Goal: Complete application form

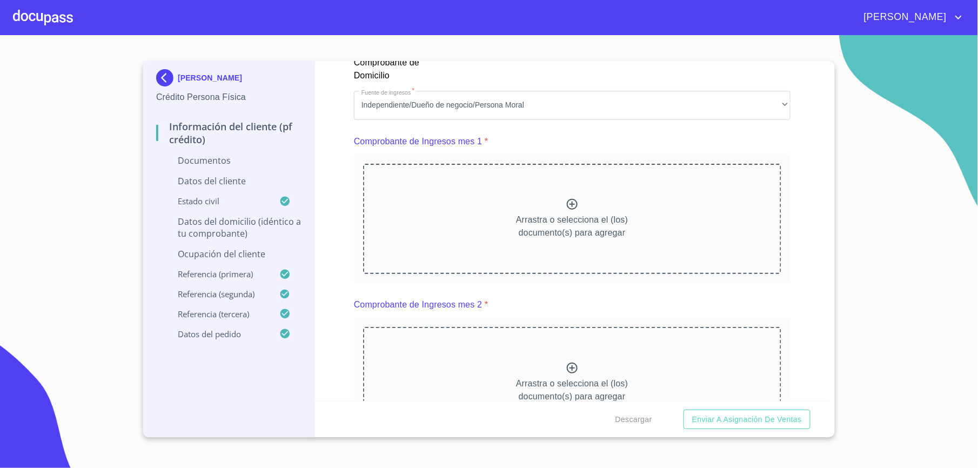
scroll to position [1081, 0]
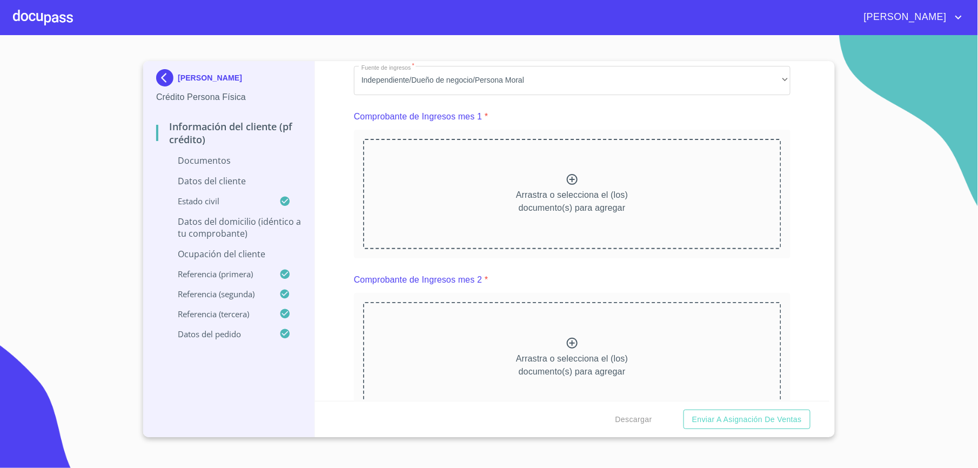
click at [565, 190] on p "Arrastra o selecciona el (los) documento(s) para agregar" at bounding box center [572, 202] width 112 height 26
click at [480, 169] on div "Arrastra o selecciona el (los) documento(s) para agregar" at bounding box center [572, 194] width 418 height 110
click at [507, 204] on div "Arrastra o selecciona el (los) documento(s) para agregar" at bounding box center [572, 194] width 418 height 110
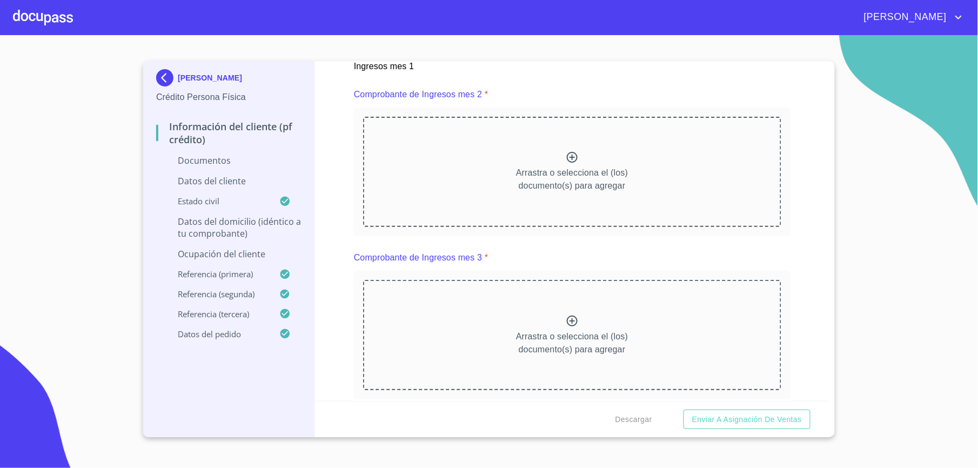
scroll to position [1586, 0]
click at [576, 178] on p "Arrastra o selecciona el (los) documento(s) para agregar" at bounding box center [572, 182] width 112 height 26
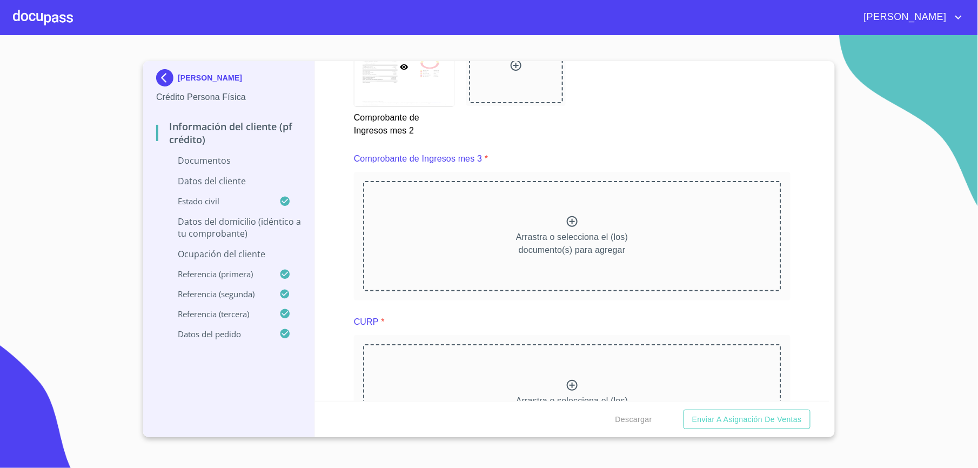
scroll to position [2018, 0]
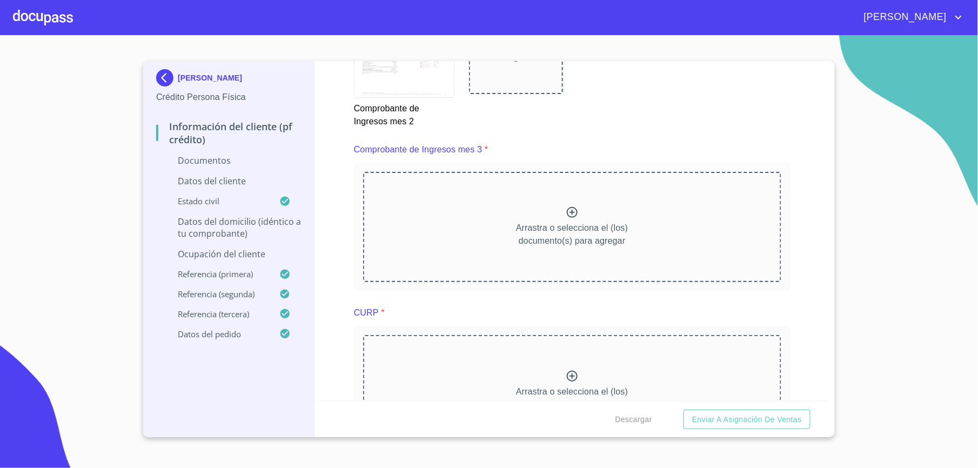
click at [472, 239] on div "Arrastra o selecciona el (los) documento(s) para agregar" at bounding box center [572, 227] width 418 height 110
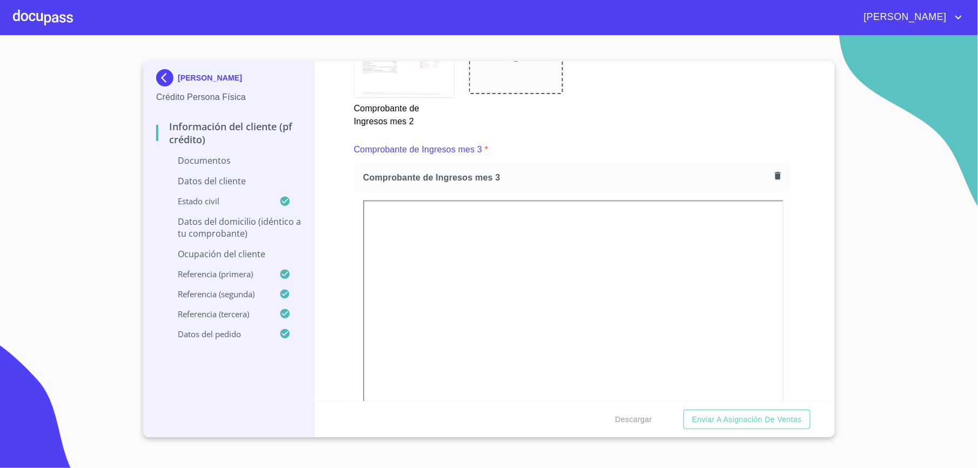
click at [346, 253] on div "Información del cliente (PF crédito) Documentos Documento de identificación.   …" at bounding box center [572, 231] width 515 height 340
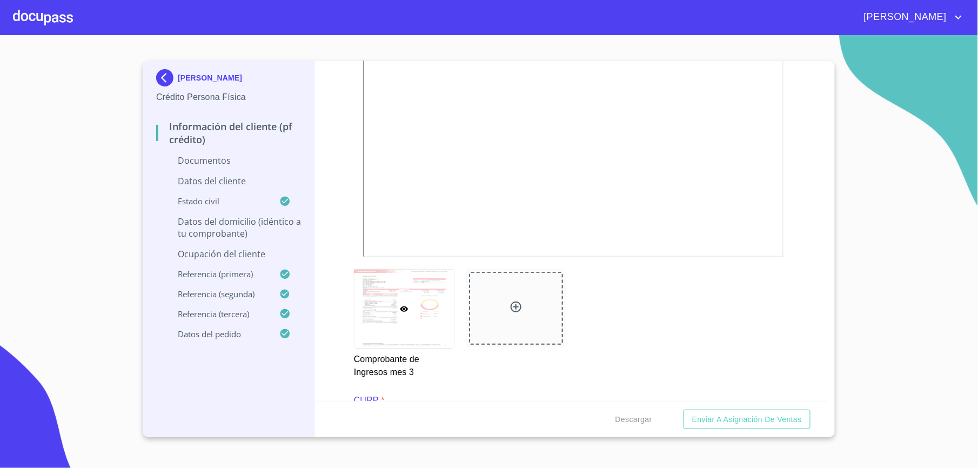
scroll to position [2522, 0]
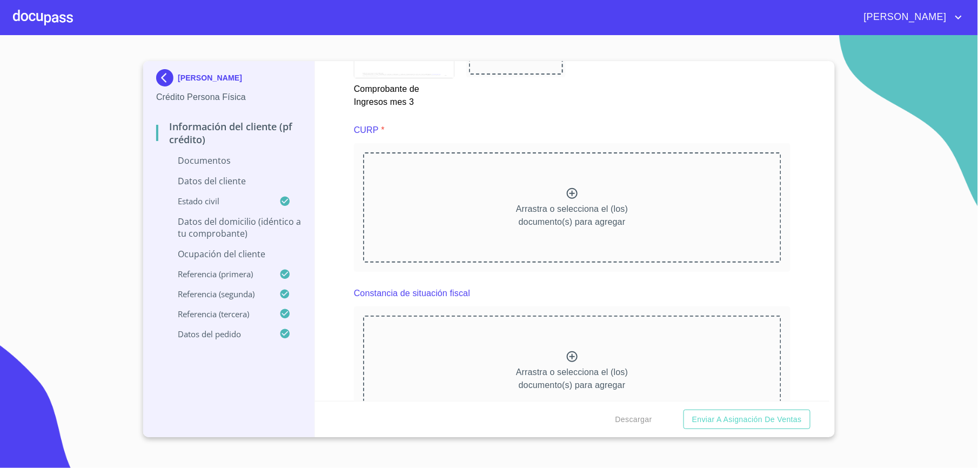
click at [419, 205] on div "Arrastra o selecciona el (los) documento(s) para agregar" at bounding box center [572, 207] width 418 height 110
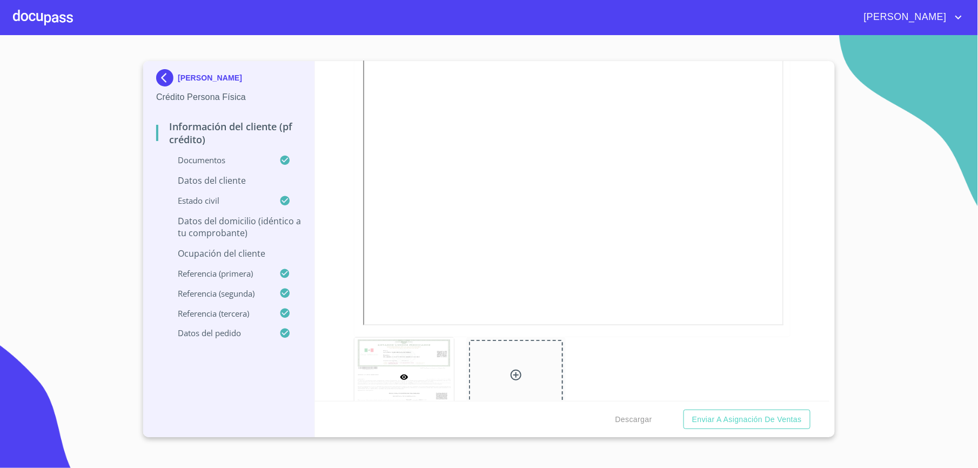
scroll to position [2667, 0]
click at [811, 272] on div "Información del cliente (PF crédito) Documentos Documento de identificación.   …" at bounding box center [572, 231] width 515 height 340
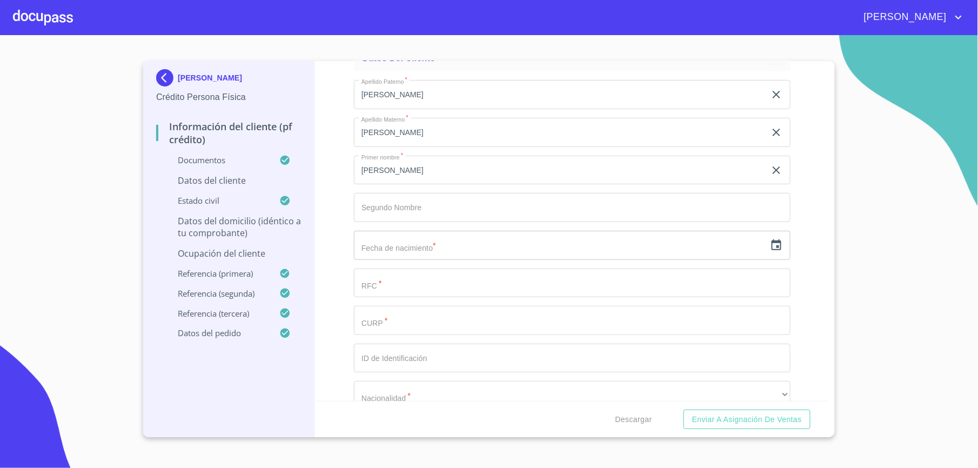
scroll to position [3243, 0]
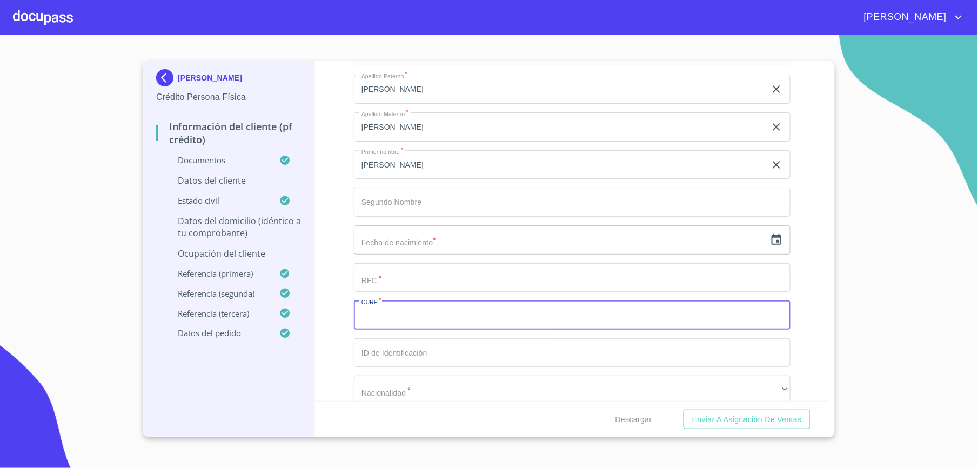
click at [390, 322] on input "Documento de identificación.   *" at bounding box center [572, 315] width 437 height 29
paste input "CAHR710529HJCSRB04"
type input "CAHR710529HJCSRB04"
click at [341, 267] on div "Información del cliente (PF crédito) Documentos Documento de identificación.   …" at bounding box center [572, 231] width 515 height 340
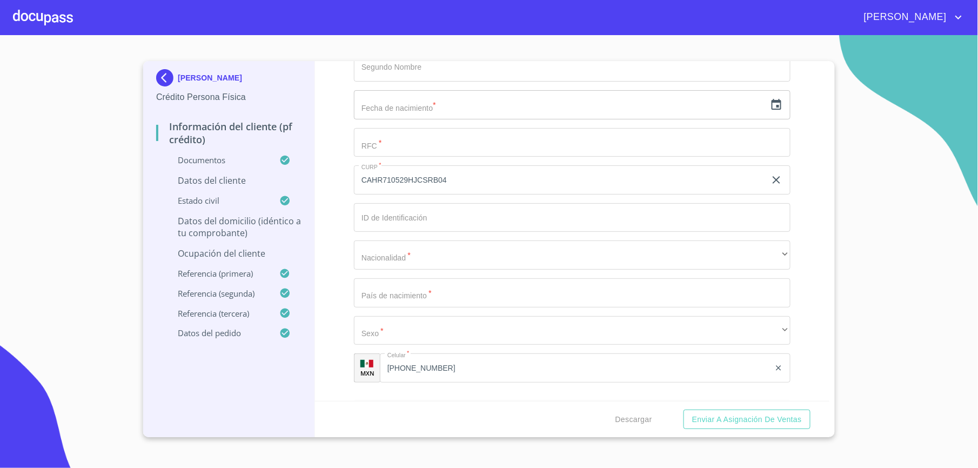
scroll to position [3387, 0]
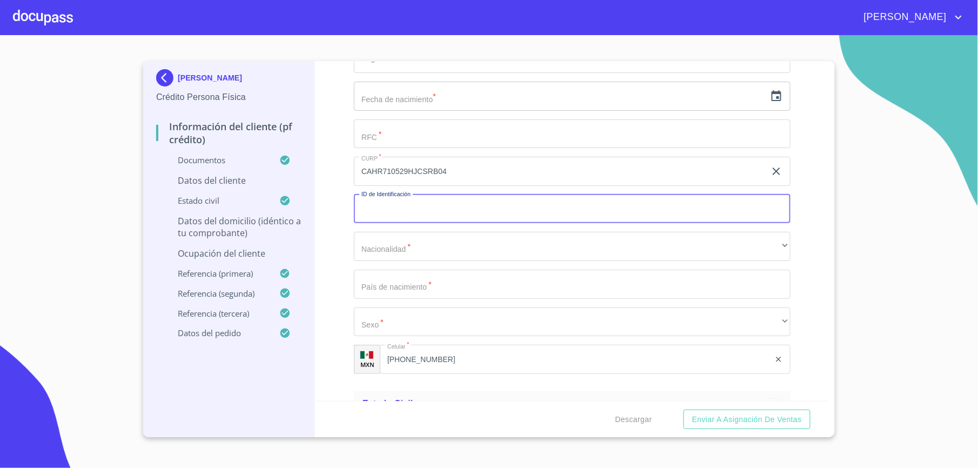
click at [392, 208] on input "Documento de identificación.   *" at bounding box center [572, 209] width 437 height 29
type input "2440016093947"
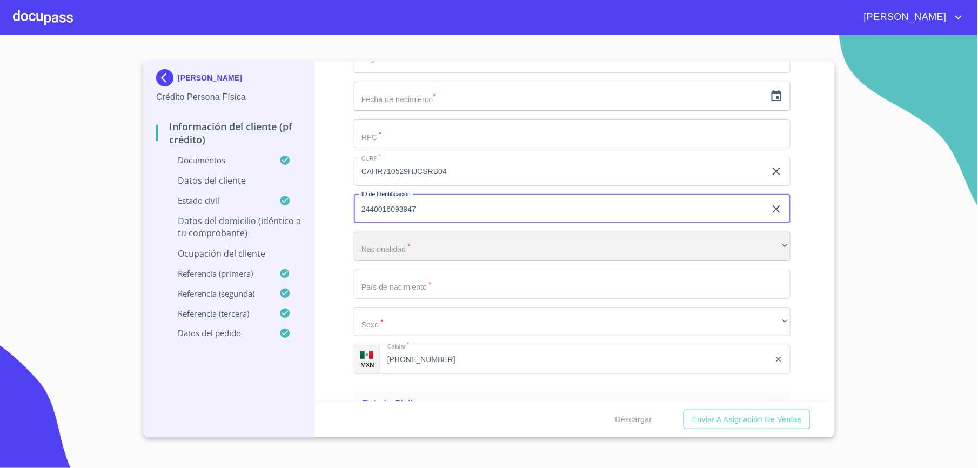
click at [614, 247] on div "​" at bounding box center [572, 246] width 437 height 29
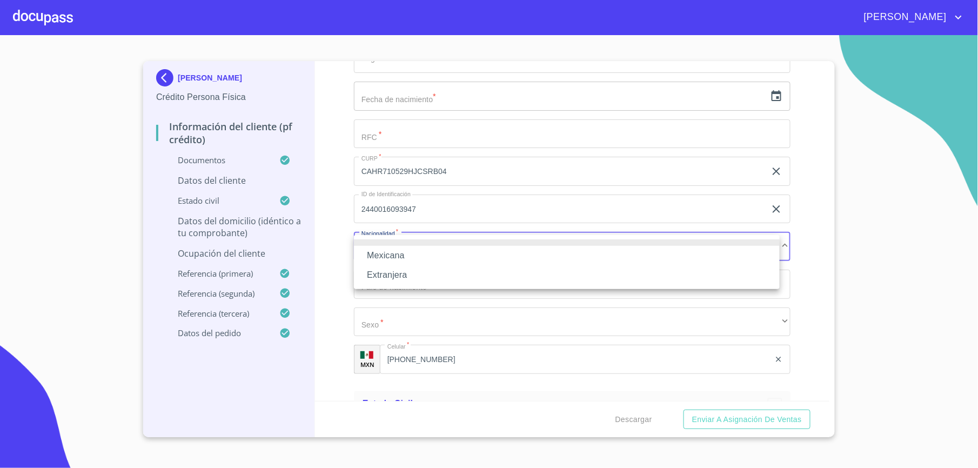
click at [496, 244] on li at bounding box center [567, 242] width 426 height 6
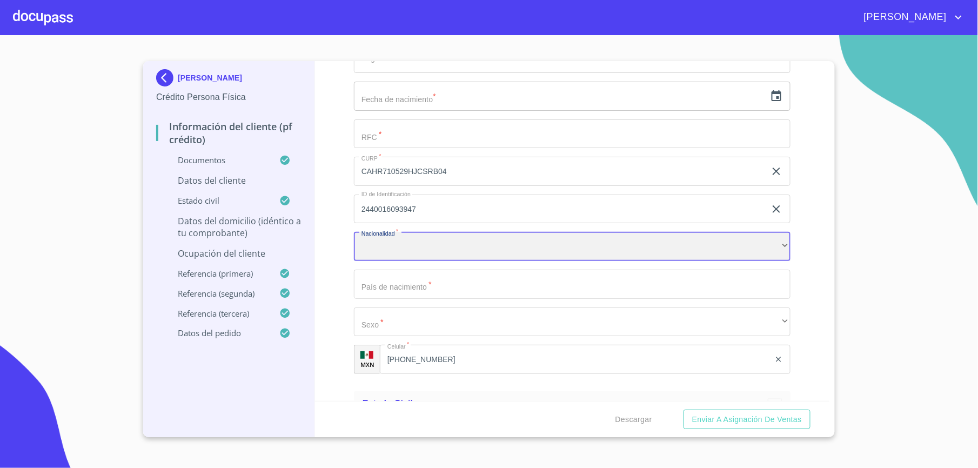
click at [437, 251] on div "​" at bounding box center [572, 246] width 437 height 29
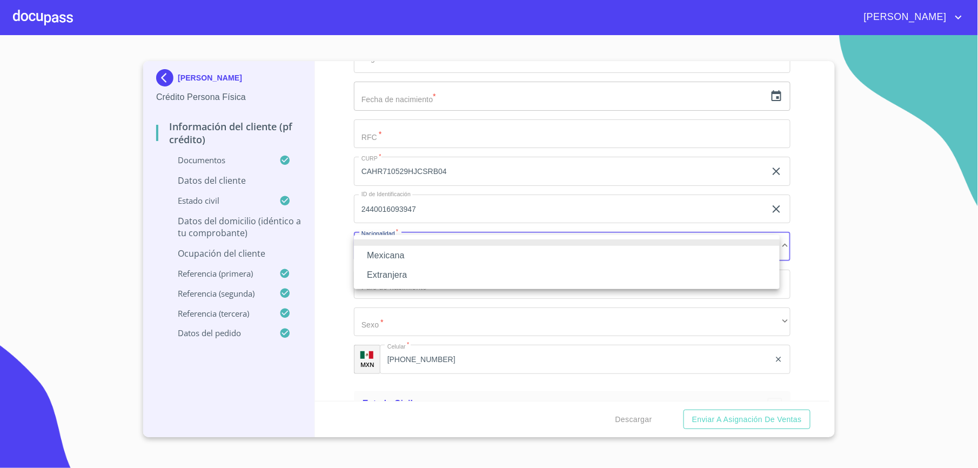
click at [388, 262] on li "Mexicana" at bounding box center [567, 255] width 426 height 19
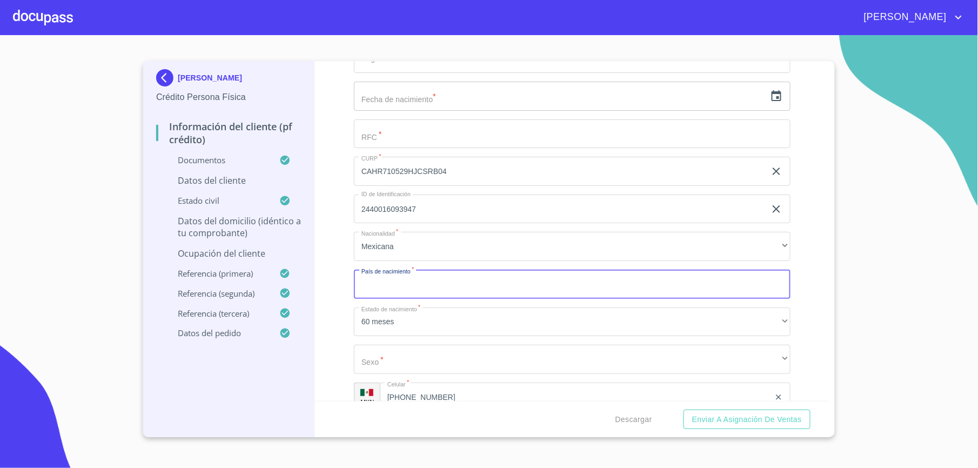
click at [392, 284] on input "Documento de identificación.   *" at bounding box center [572, 284] width 437 height 29
type input "[GEOGRAPHIC_DATA]"
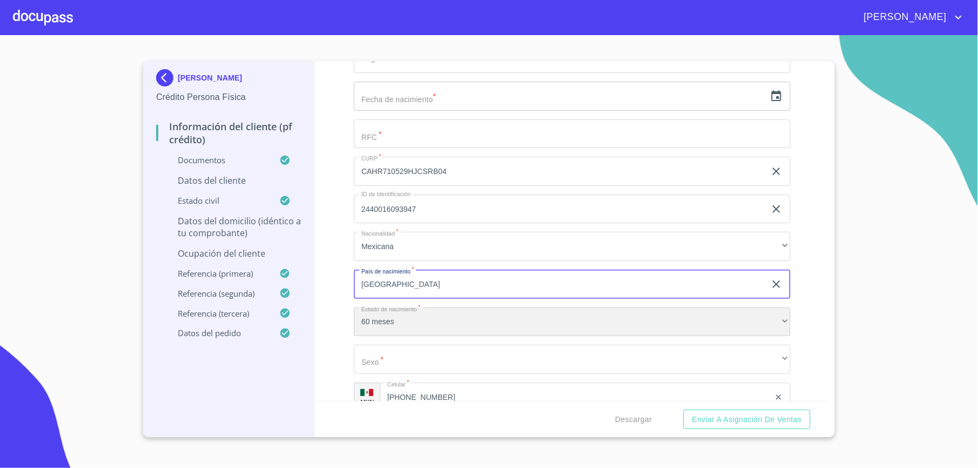
click at [370, 318] on div "60 meses" at bounding box center [572, 322] width 437 height 29
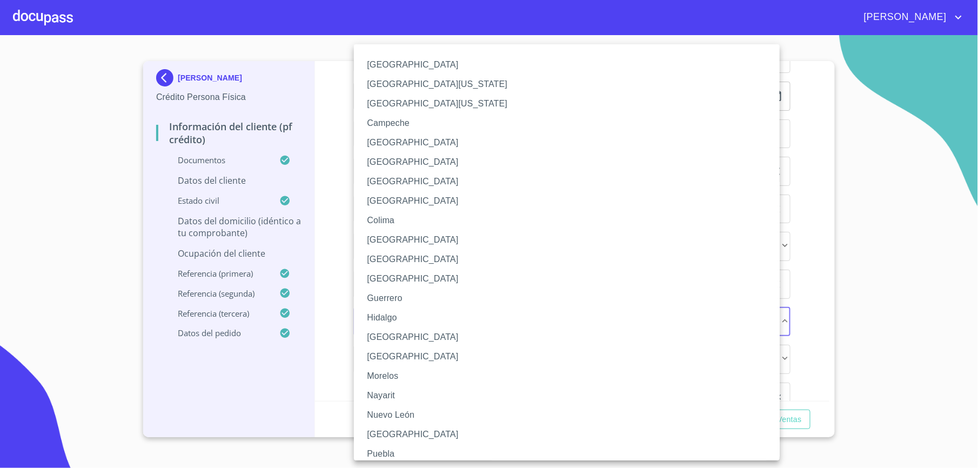
click at [385, 339] on li "[GEOGRAPHIC_DATA]" at bounding box center [572, 337] width 437 height 19
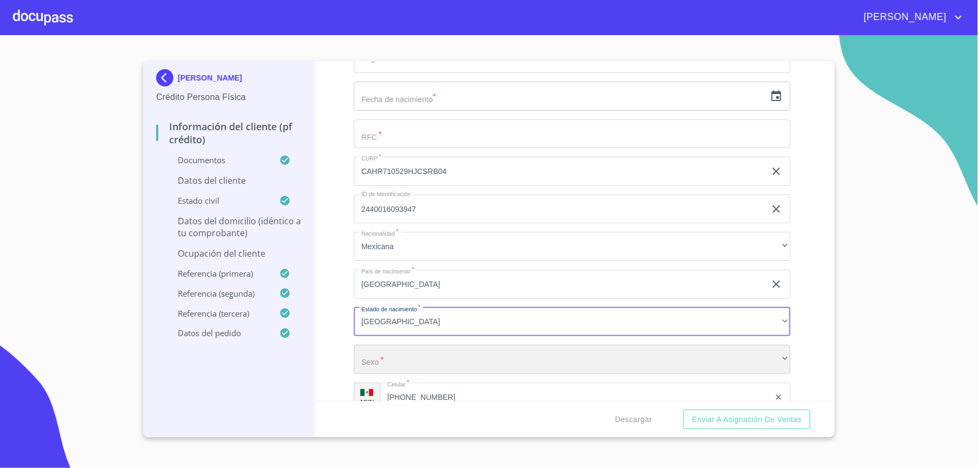
click at [409, 357] on div "​" at bounding box center [572, 359] width 437 height 29
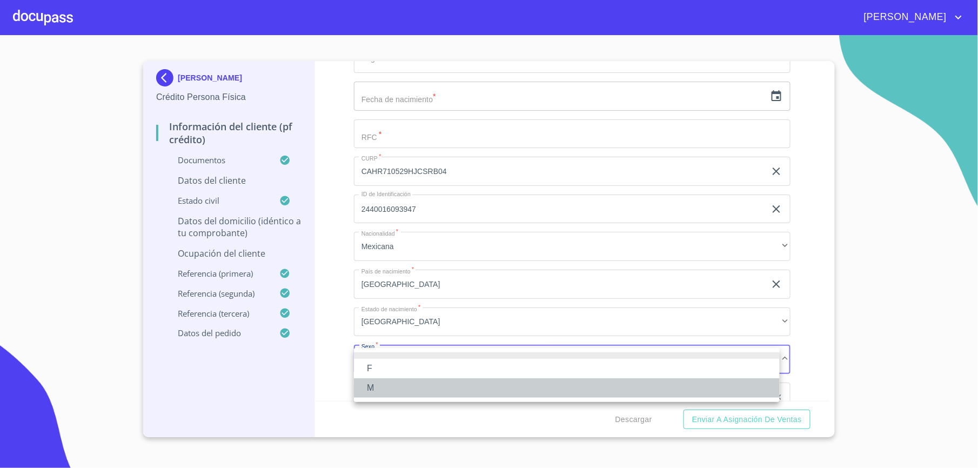
click at [379, 383] on li "M" at bounding box center [567, 387] width 426 height 19
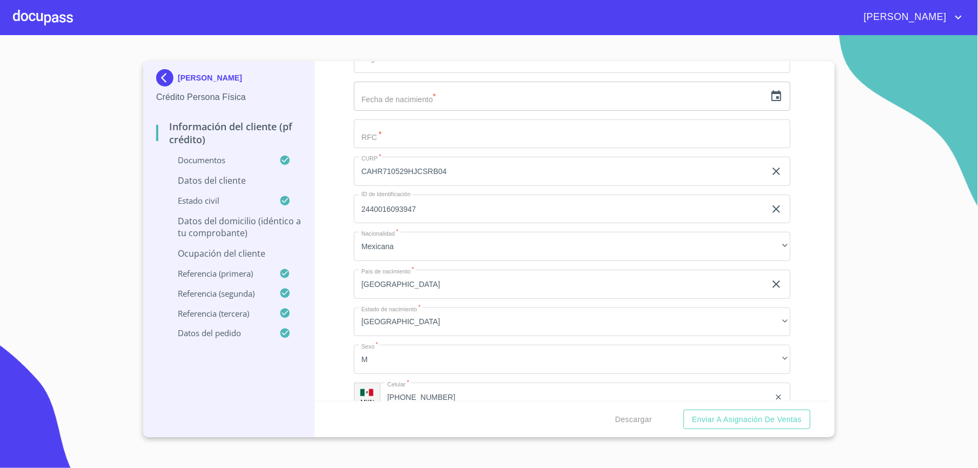
click at [330, 340] on div "Información del cliente (PF crédito) Documentos Documento de identificación.   …" at bounding box center [572, 231] width 515 height 340
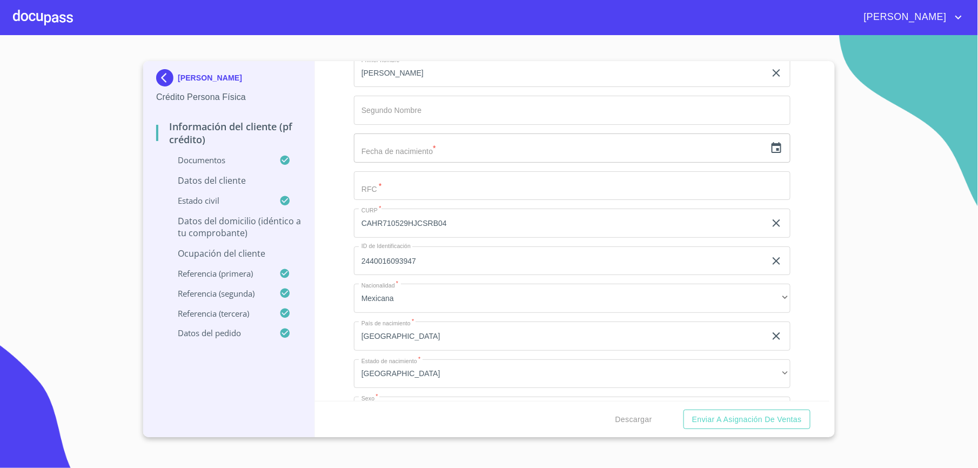
scroll to position [3243, 0]
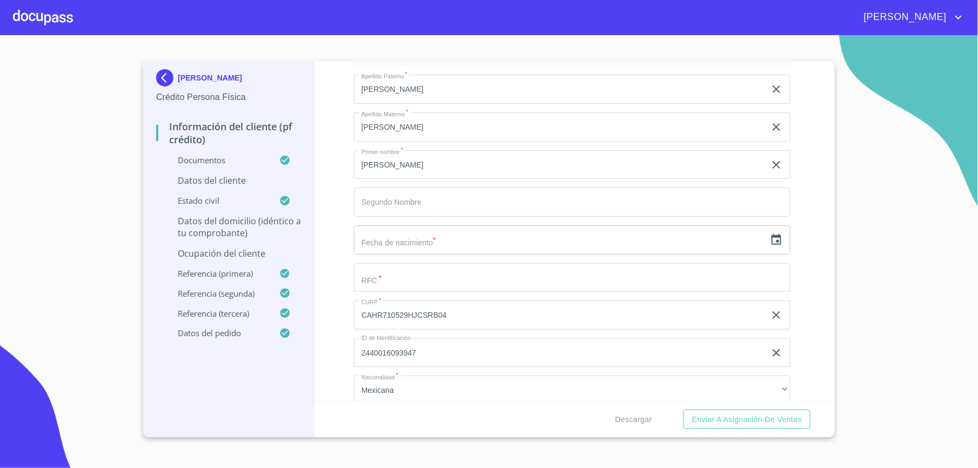
click at [770, 244] on icon "button" at bounding box center [776, 240] width 13 height 13
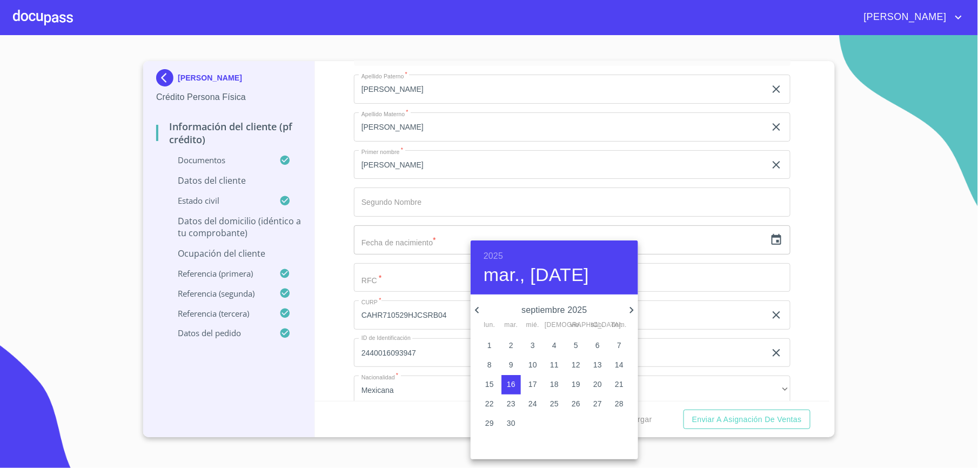
click at [496, 250] on h6 "2025" at bounding box center [493, 256] width 19 height 15
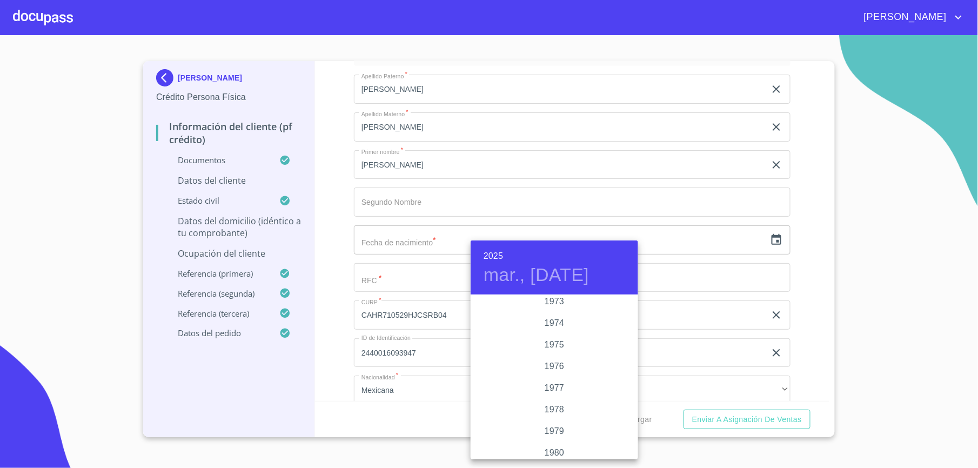
scroll to position [999, 0]
click at [554, 302] on div "1971" at bounding box center [555, 303] width 168 height 22
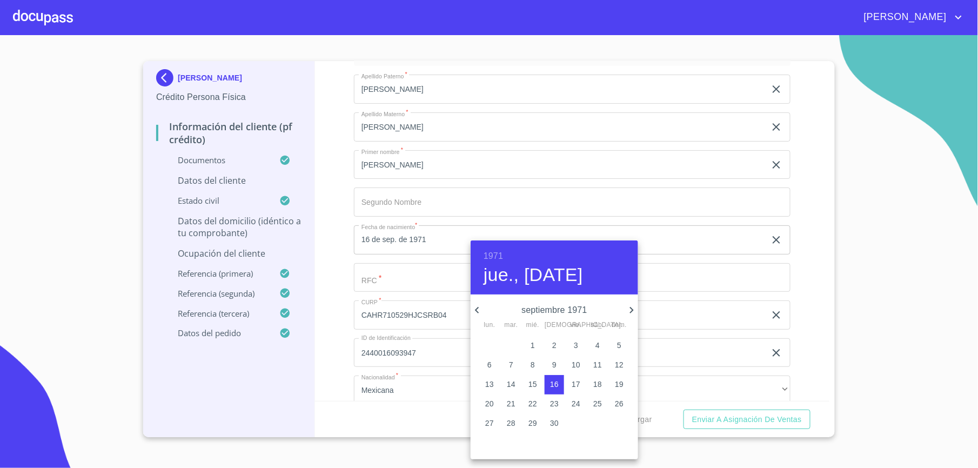
click at [476, 311] on icon "button" at bounding box center [477, 310] width 13 height 13
click at [595, 424] on p "29" at bounding box center [598, 423] width 9 height 11
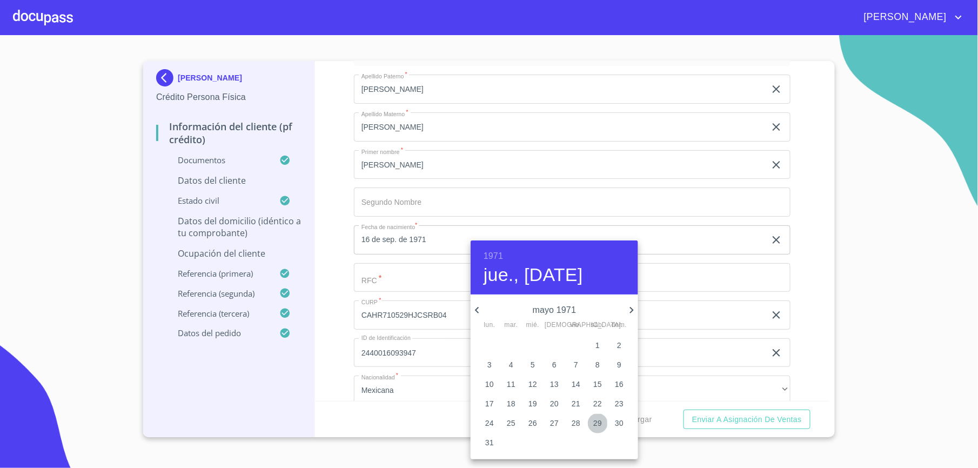
type input "29 de may. de 1971"
click at [327, 242] on div at bounding box center [489, 234] width 978 height 468
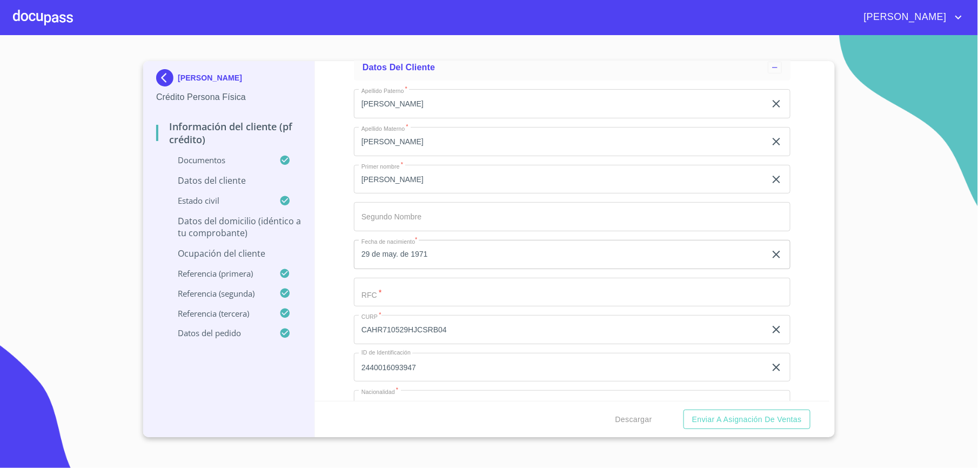
scroll to position [3259, 0]
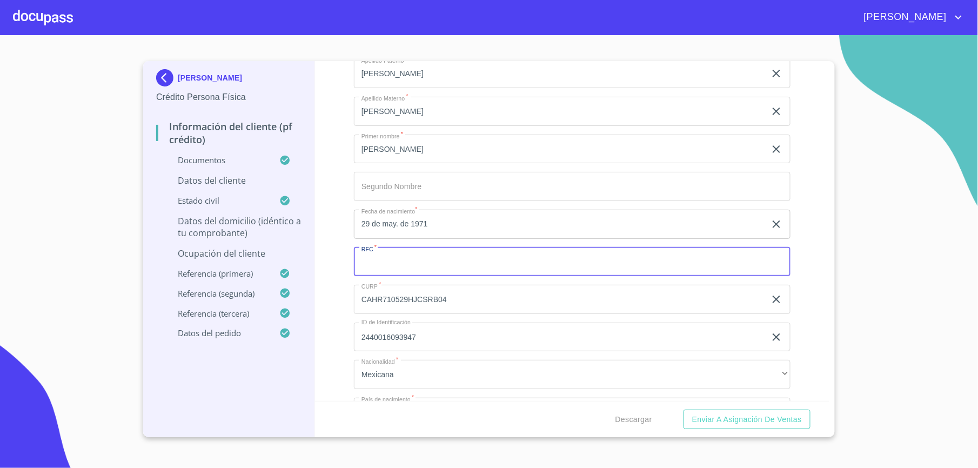
click at [397, 265] on input "Documento de identificación.   *" at bounding box center [572, 262] width 437 height 29
paste input "CAHR710529QZ2"
type input "CAHR710529QZ2"
click at [309, 244] on div "[PERSON_NAME] Crédito Persona Física Información del cliente (PF crédito) Docum…" at bounding box center [229, 249] width 172 height 376
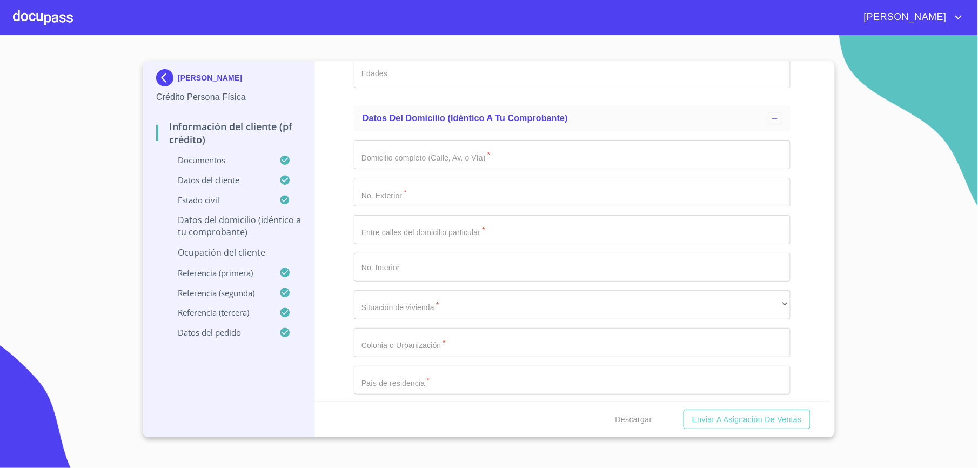
scroll to position [4052, 0]
click at [381, 151] on input "Documento de identificación.   *" at bounding box center [572, 157] width 437 height 29
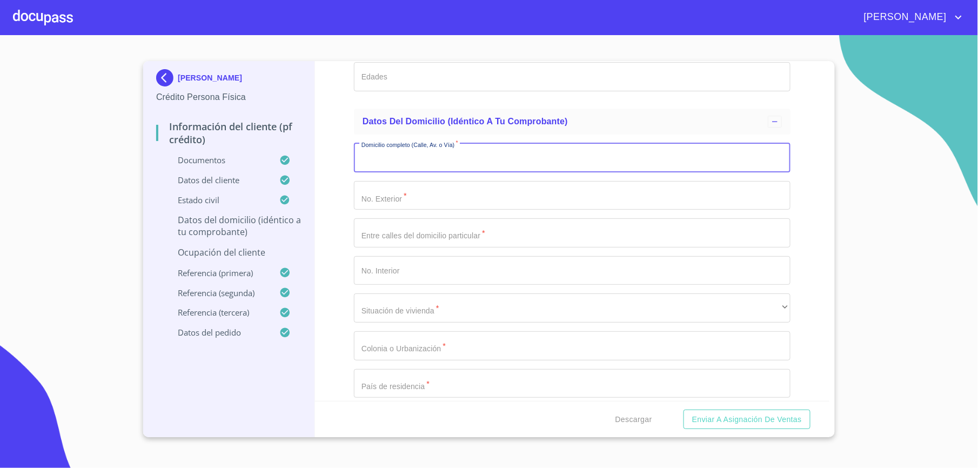
paste input "CTO [PERSON_NAME] NTE 19 B"
drag, startPoint x: 444, startPoint y: 161, endPoint x: 459, endPoint y: 161, distance: 15.1
click at [459, 161] on input "CTO [PERSON_NAME] NTE 19 B" at bounding box center [560, 157] width 412 height 29
type input "CTO [PERSON_NAME] NTE 19 B"
click at [435, 194] on input "Documento de identificación.   *" at bounding box center [572, 195] width 437 height 29
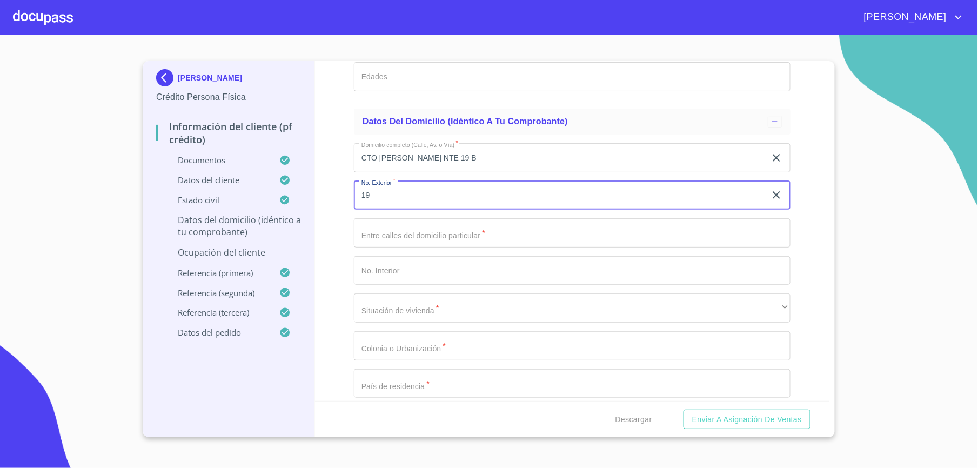
type input "19"
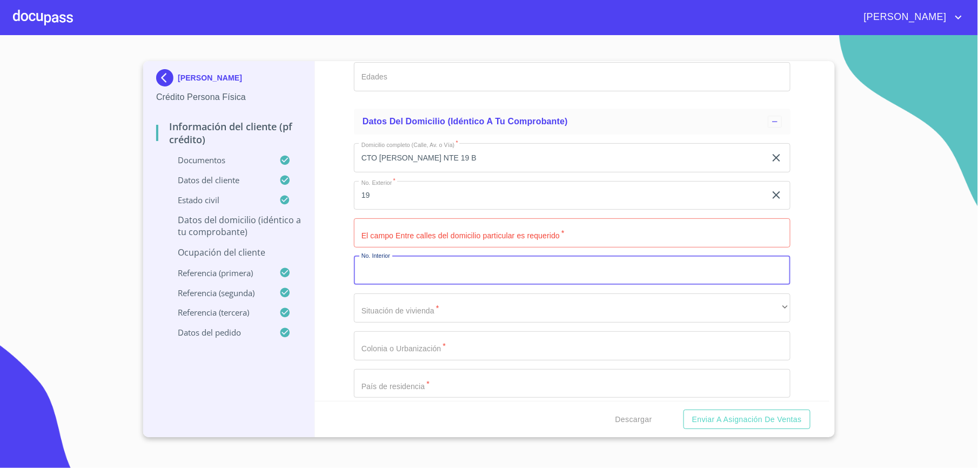
click at [424, 285] on input "Documento de identificación.   *" at bounding box center [572, 270] width 437 height 29
type input "b"
click at [470, 161] on input "CTO [PERSON_NAME] NTE 19 B" at bounding box center [560, 157] width 412 height 29
type input "CTO [PERSON_NAME] NTE"
click at [386, 231] on input "Documento de identificación.   *" at bounding box center [572, 232] width 437 height 29
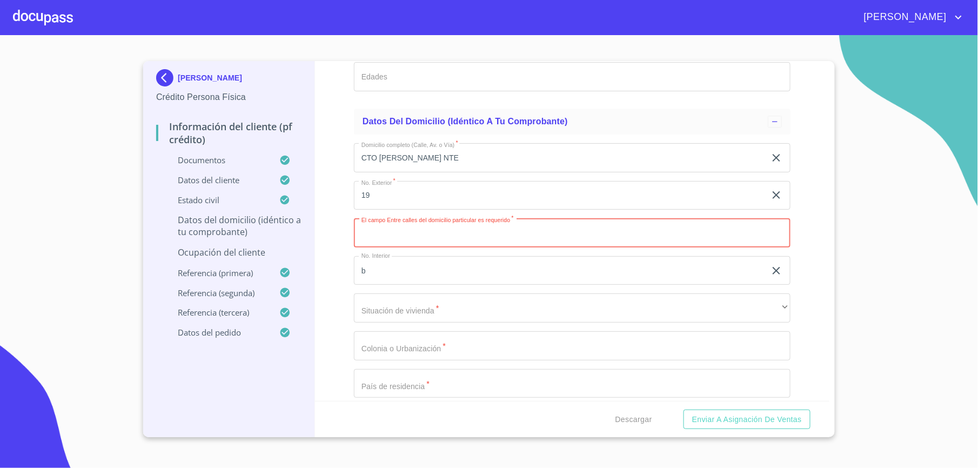
paste input "[PERSON_NAME]"
type input "[PERSON_NAME]"
click at [345, 258] on div "Información del cliente (PF crédito) Documentos Documento de identificación.   …" at bounding box center [572, 231] width 515 height 340
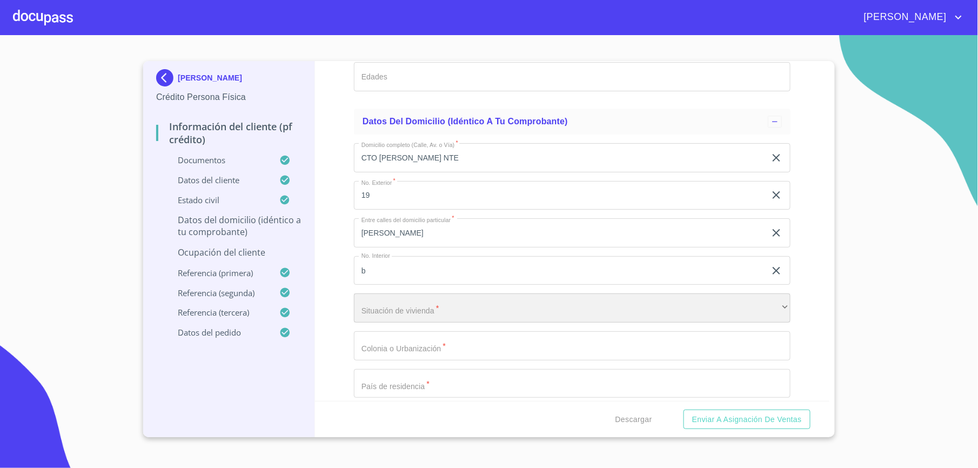
click at [381, 304] on div "​" at bounding box center [572, 308] width 437 height 29
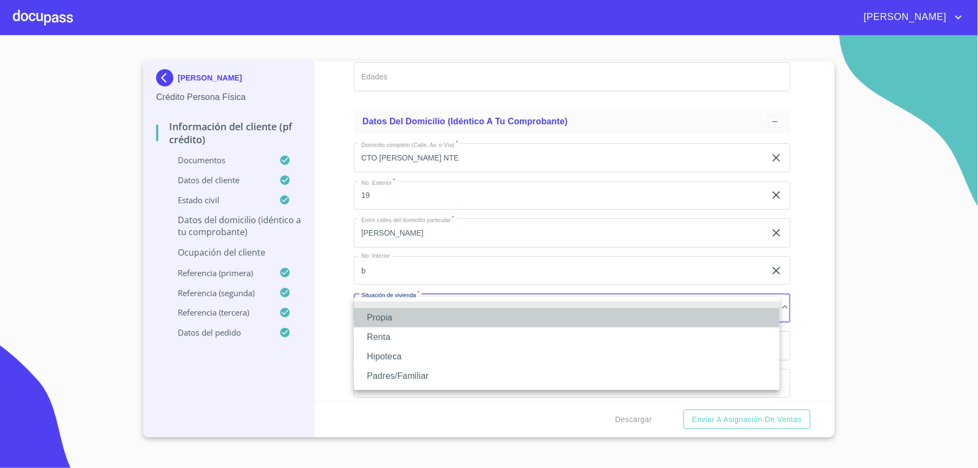
click at [378, 317] on li "Propia" at bounding box center [567, 317] width 426 height 19
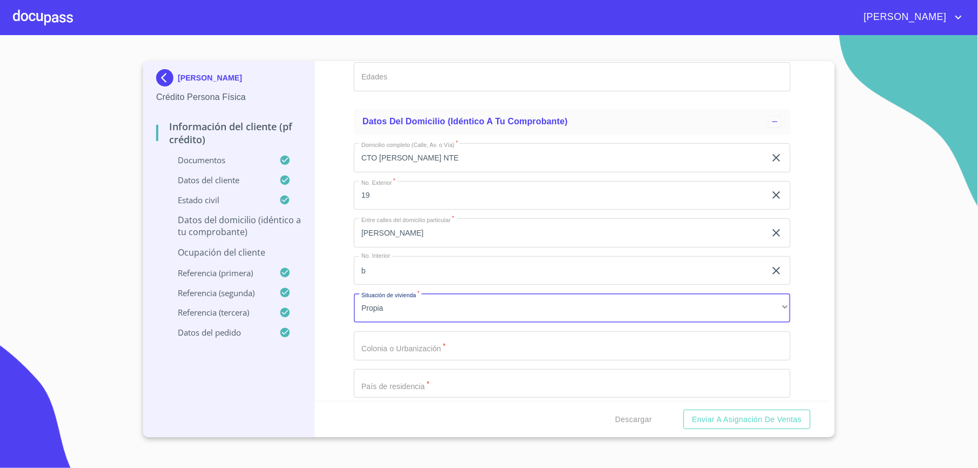
click at [383, 334] on div "Domicilio completo (Calle, Av. o Vía)   * CTO [PERSON_NAME] NTE ​ No. Exterior…" at bounding box center [572, 346] width 437 height 423
click at [381, 342] on input "Documento de identificación.   *" at bounding box center [572, 345] width 437 height 29
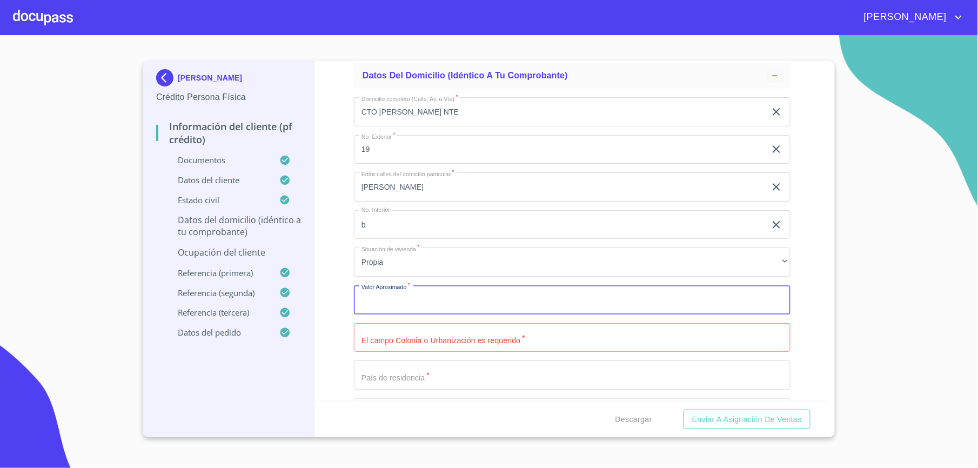
scroll to position [4196, 0]
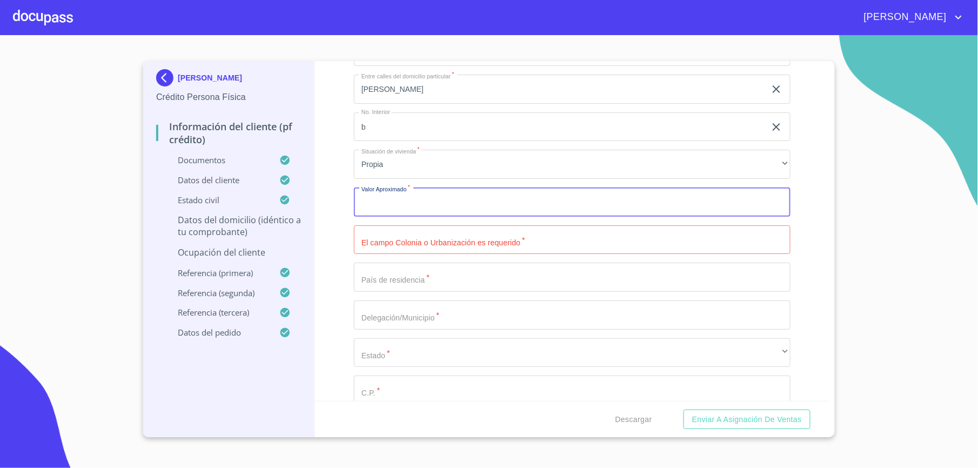
click at [362, 248] on input "Documento de identificación.   *" at bounding box center [572, 239] width 437 height 29
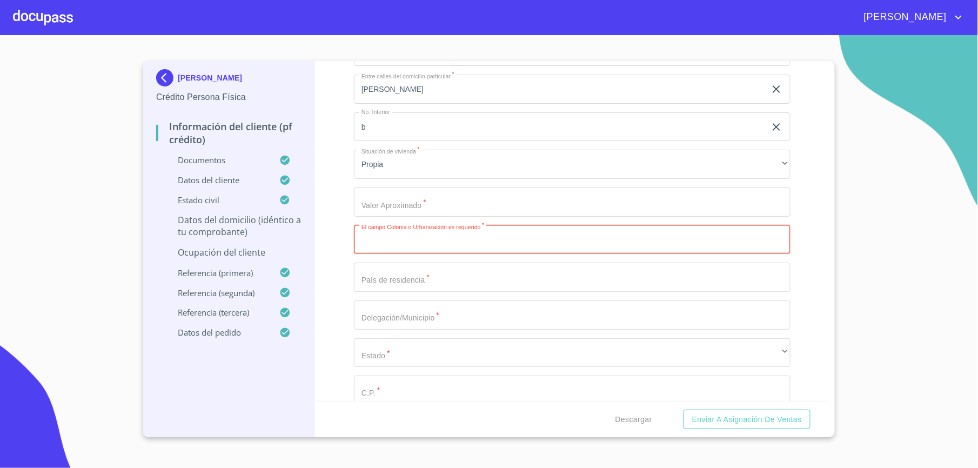
paste input "SAN [PERSON_NAME]"
type input "SAN [PERSON_NAME]"
click at [370, 279] on input "Documento de identificación.   *" at bounding box center [572, 277] width 437 height 29
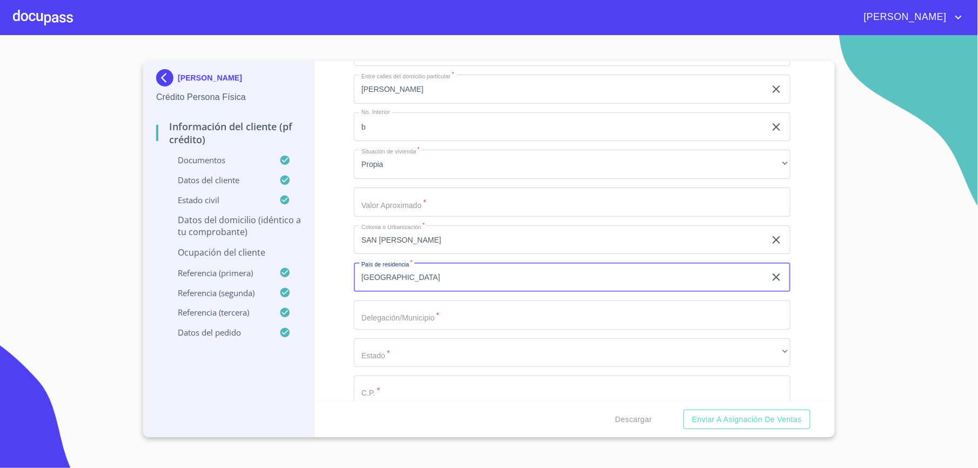
scroll to position [4124, 0]
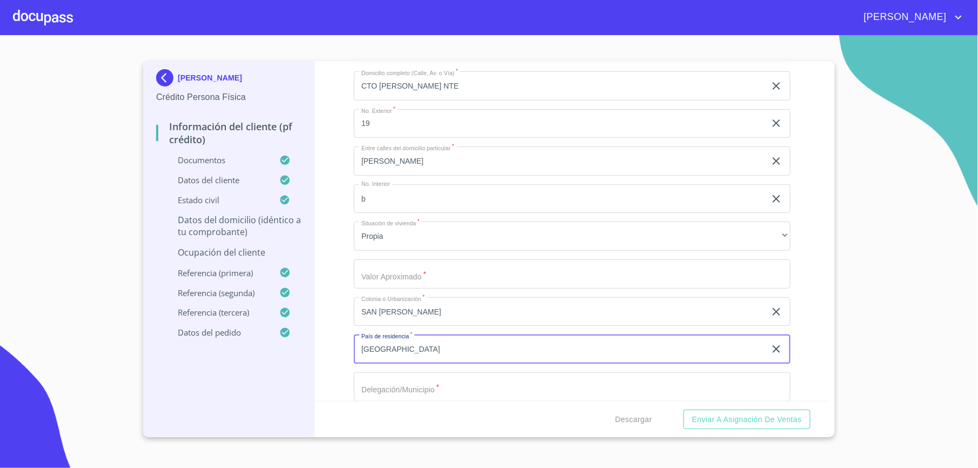
type input "[GEOGRAPHIC_DATA]"
click at [379, 279] on input "Documento de identificación.   *" at bounding box center [572, 273] width 437 height 29
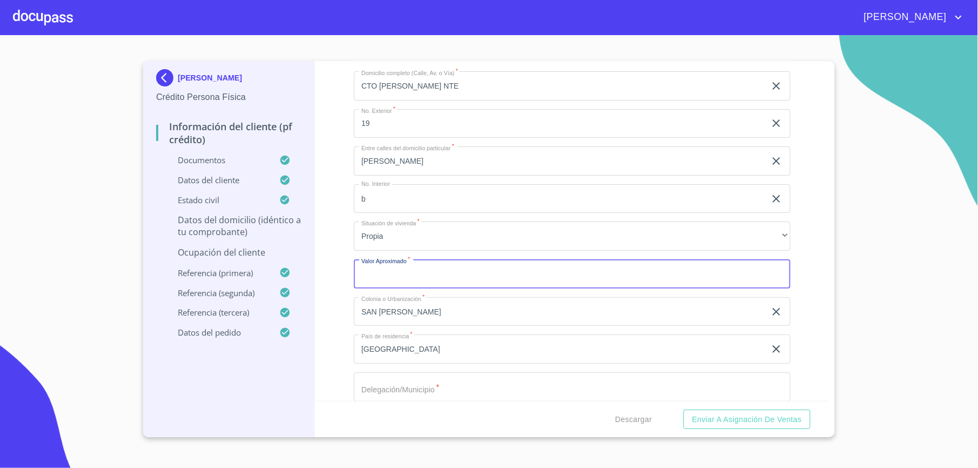
scroll to position [4196, 0]
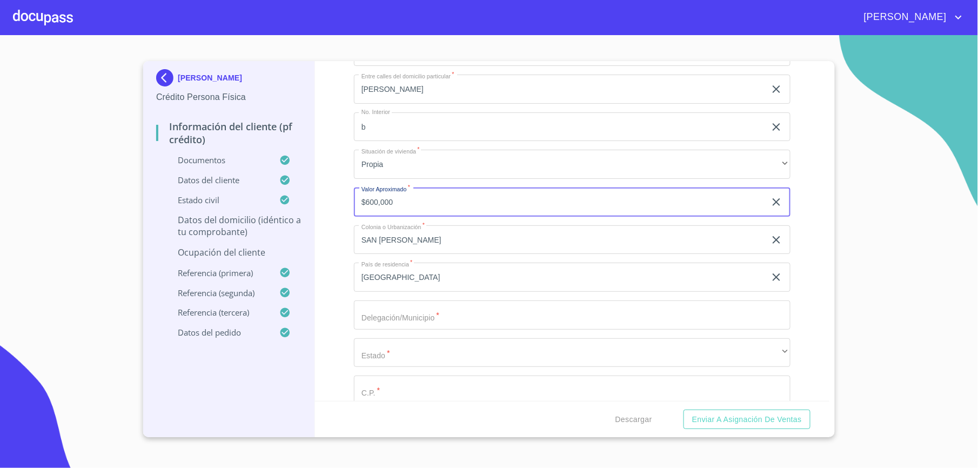
type input "$600,000"
click at [498, 316] on input "Documento de identificación.   *" at bounding box center [572, 315] width 437 height 29
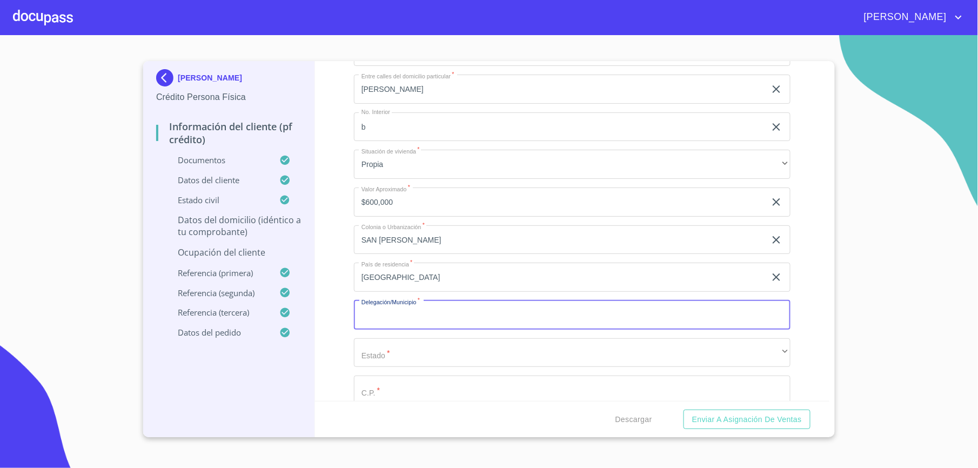
paste input "SAN [PERSON_NAME]"
type input "S"
type input "TLAJOMULCO [PERSON_NAME]"
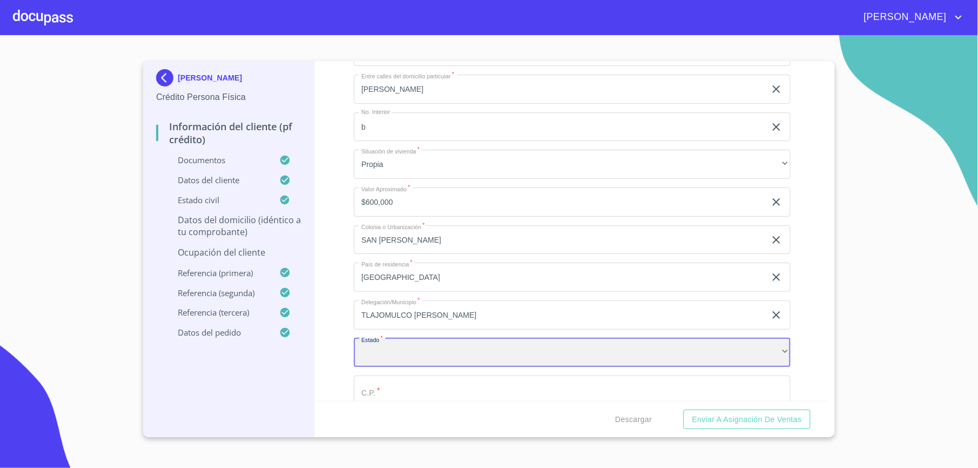
click at [383, 351] on div "​" at bounding box center [572, 352] width 437 height 29
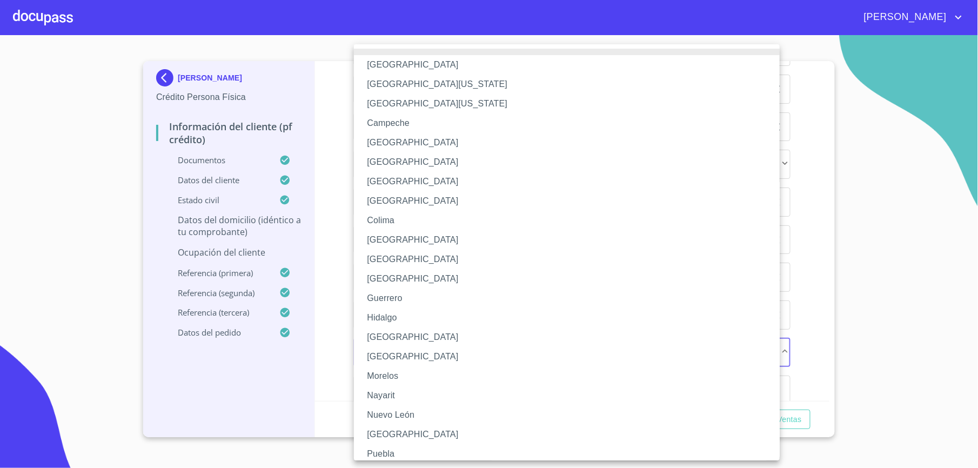
click at [387, 330] on li "[GEOGRAPHIC_DATA]" at bounding box center [572, 337] width 437 height 19
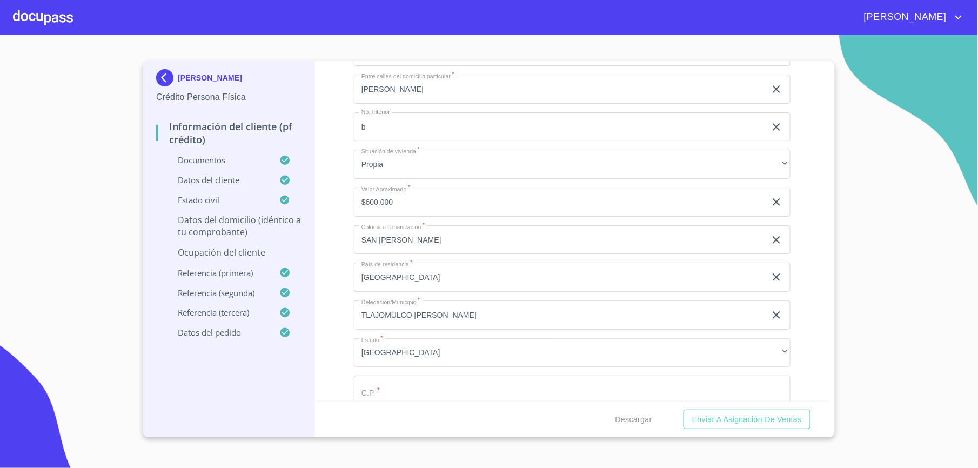
click at [379, 385] on input "Documento de identificación.   *" at bounding box center [572, 390] width 437 height 29
type input "45670"
click at [323, 315] on div "Información del cliente (PF crédito) Documentos Documento de identificación.   …" at bounding box center [572, 231] width 515 height 340
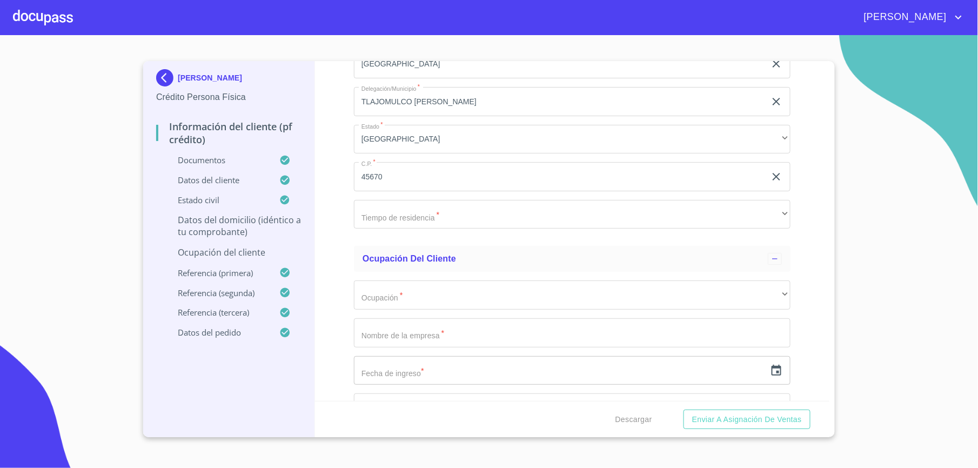
scroll to position [4412, 0]
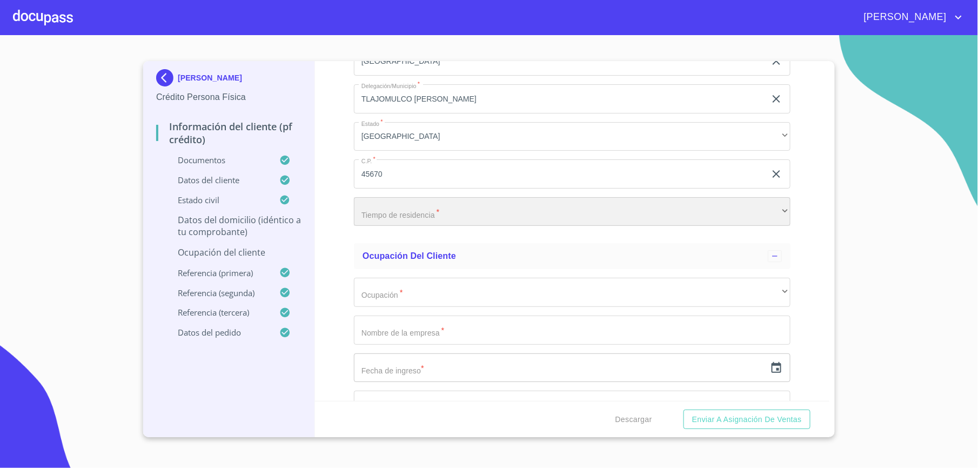
click at [400, 221] on div "​" at bounding box center [572, 211] width 437 height 29
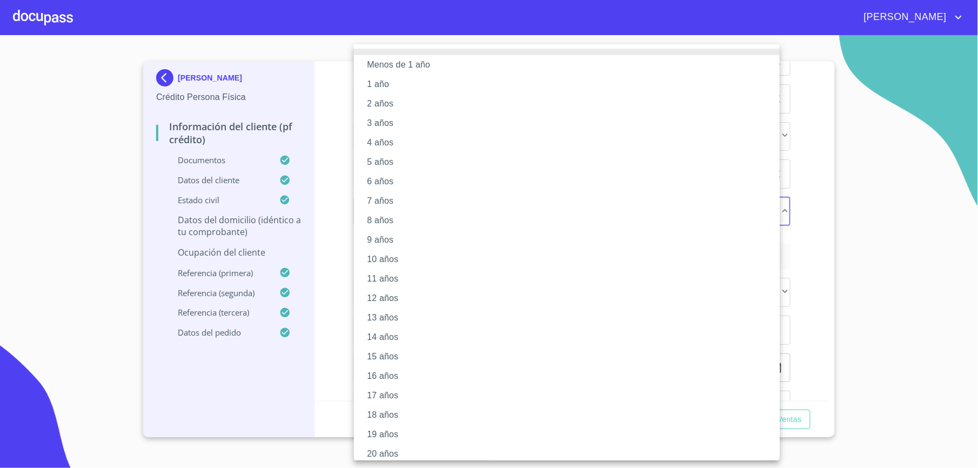
click at [379, 261] on li "10 años" at bounding box center [572, 259] width 437 height 19
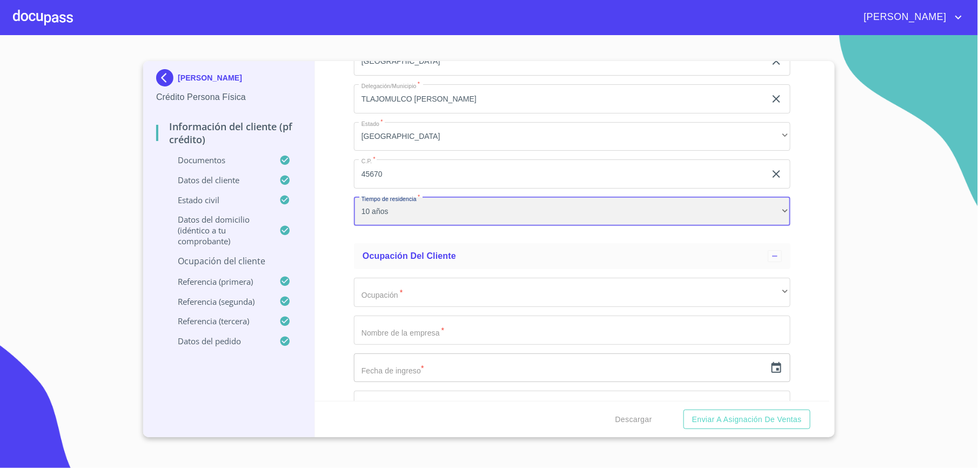
click at [382, 216] on div "10 años" at bounding box center [572, 211] width 437 height 29
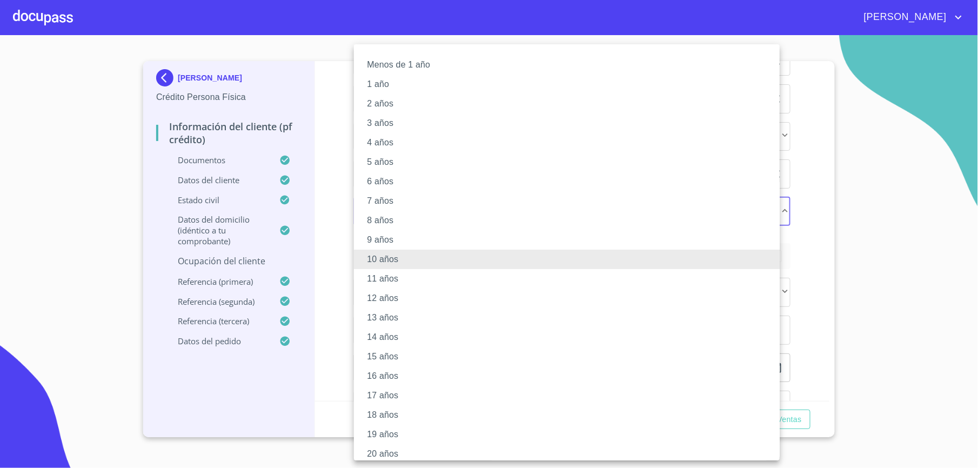
click at [339, 237] on div at bounding box center [489, 234] width 978 height 468
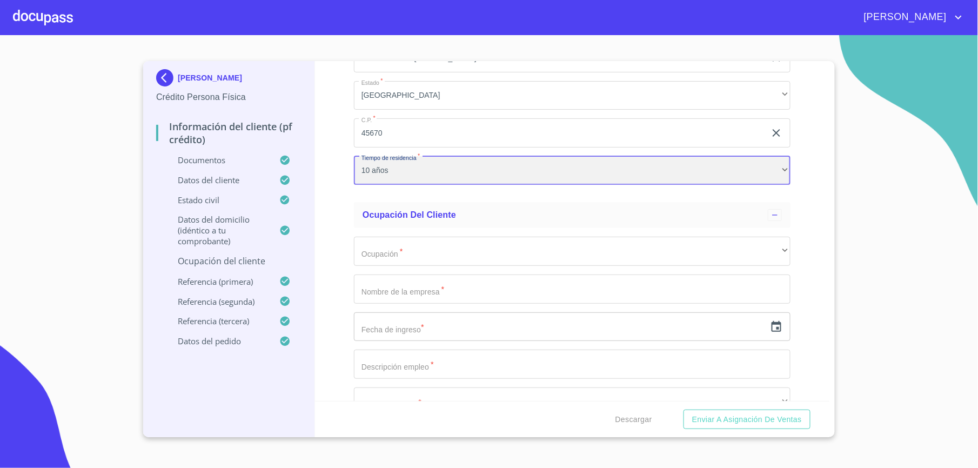
scroll to position [4485, 0]
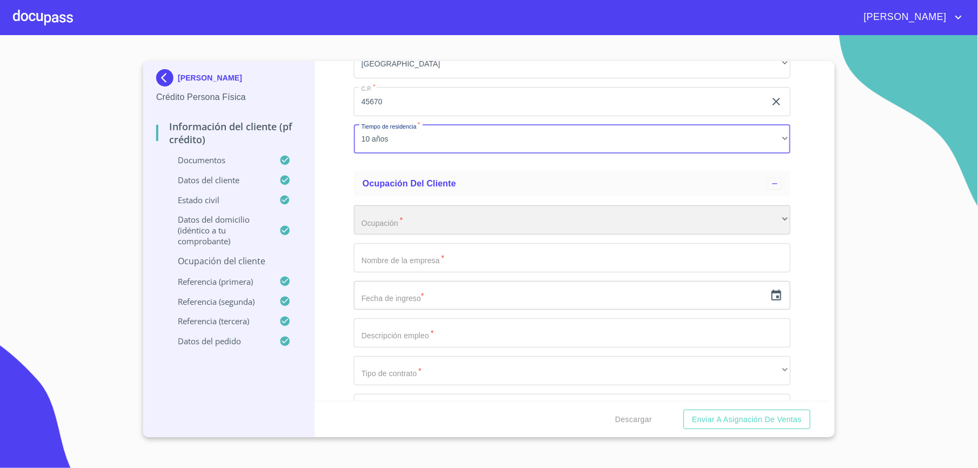
click at [362, 230] on div "​" at bounding box center [572, 219] width 437 height 29
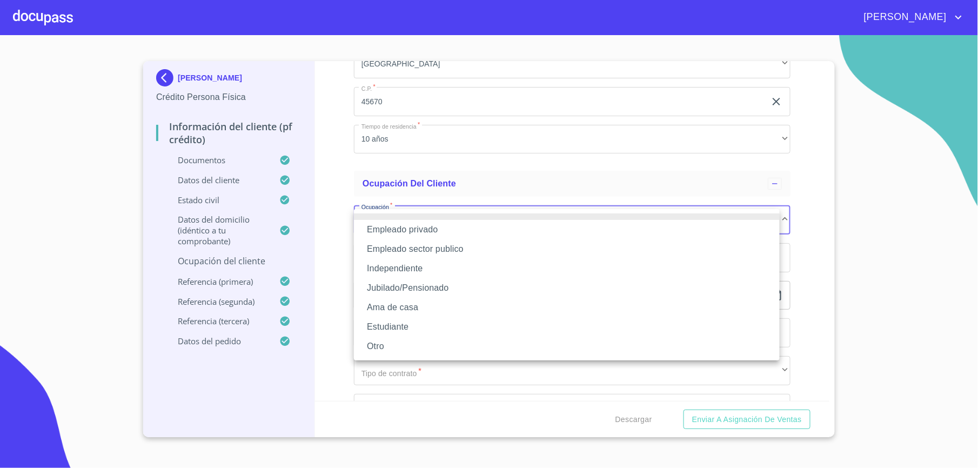
click at [373, 290] on li "Jubilado/Pensionado" at bounding box center [567, 287] width 426 height 19
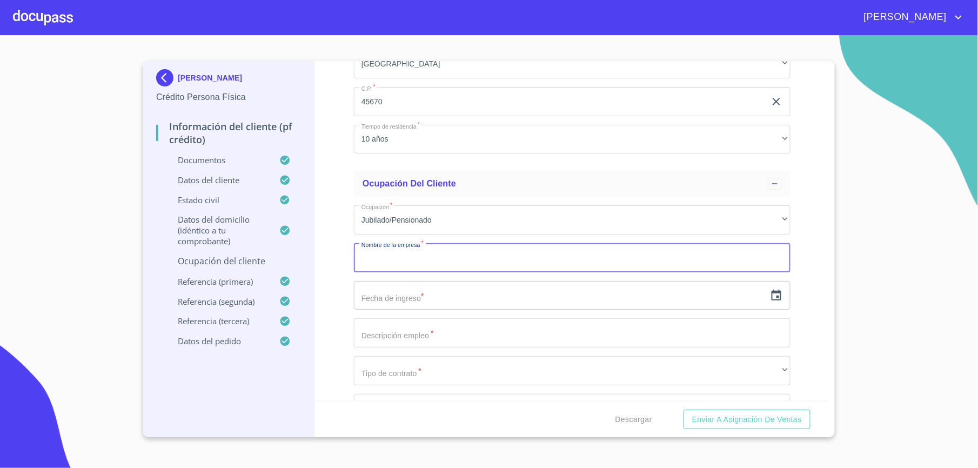
click at [379, 267] on input "Documento de identificación.   *" at bounding box center [572, 257] width 437 height 29
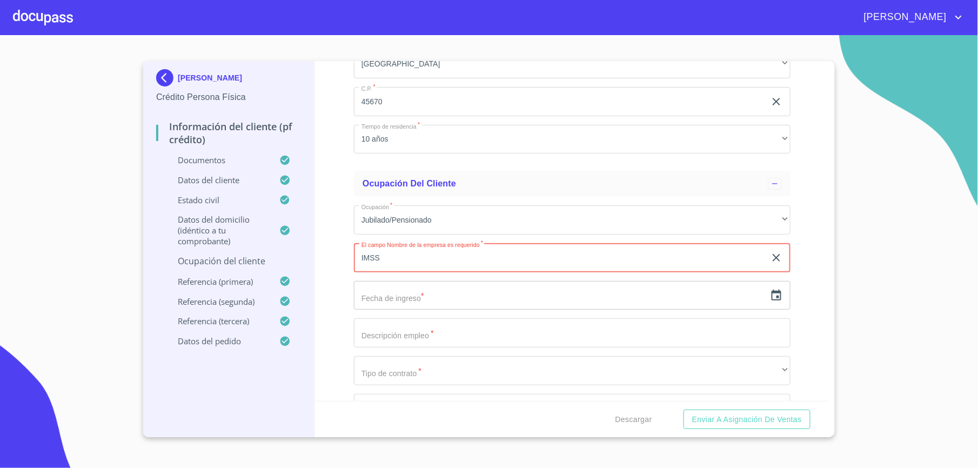
type input "IMSS"
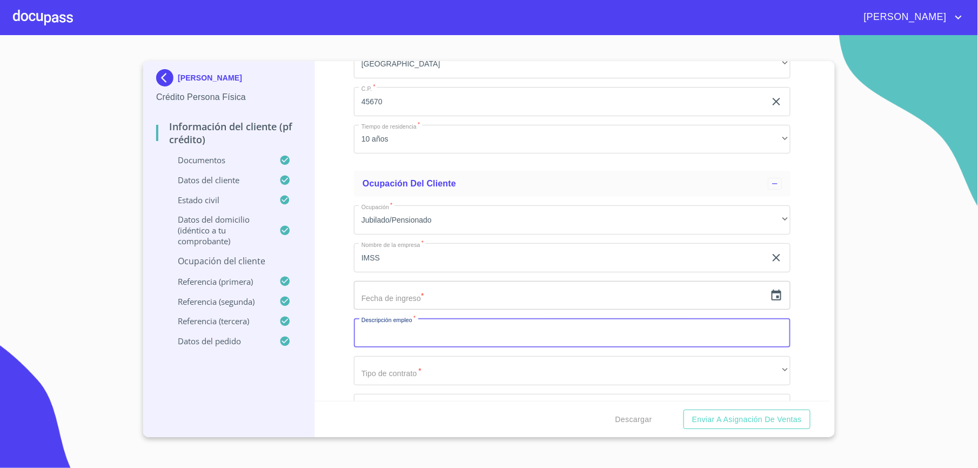
click at [388, 339] on input "Documento de identificación.   *" at bounding box center [572, 332] width 437 height 29
type input "JUBILADO/PENSIONADO"
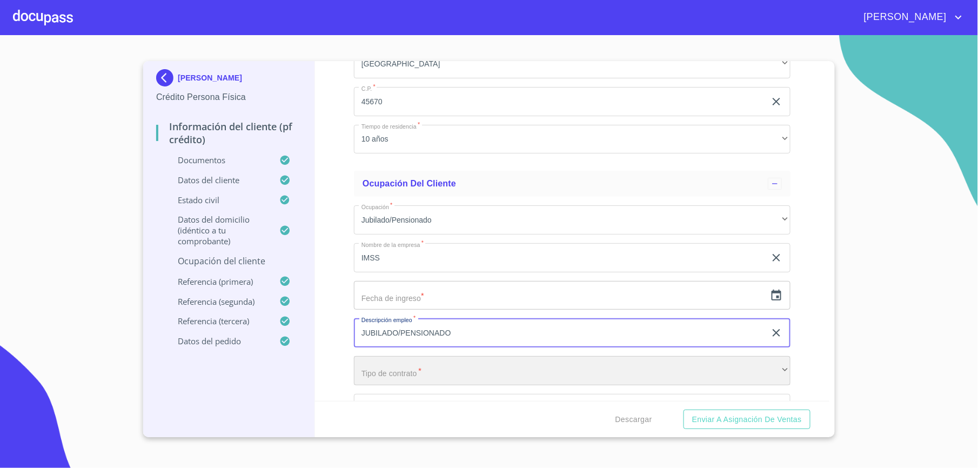
click at [388, 369] on div "​" at bounding box center [572, 370] width 437 height 29
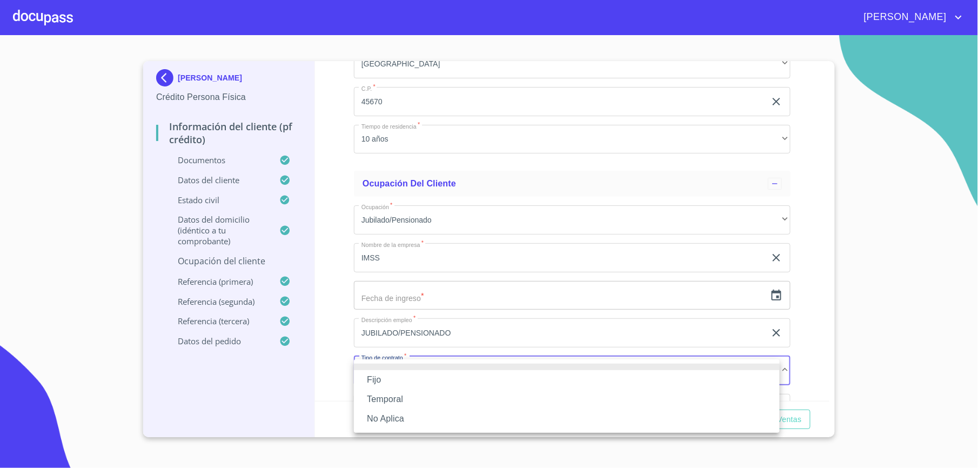
click at [385, 377] on li "Fijo" at bounding box center [567, 379] width 426 height 19
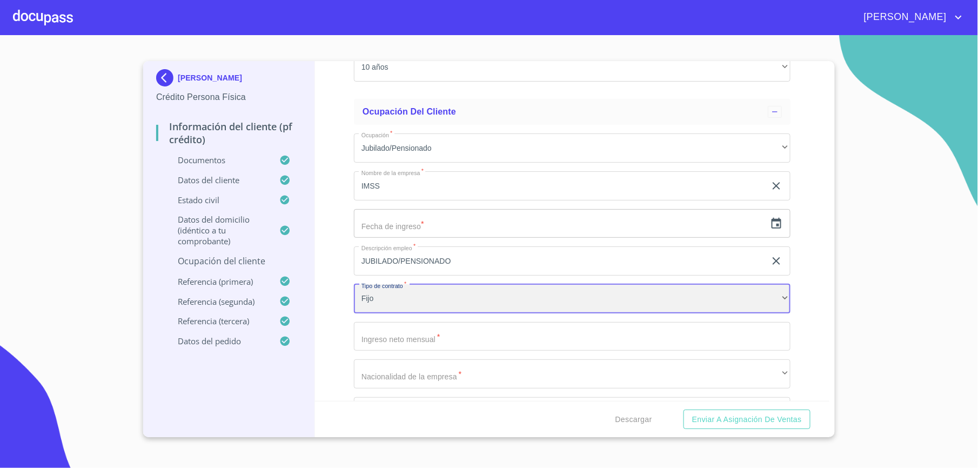
scroll to position [4628, 0]
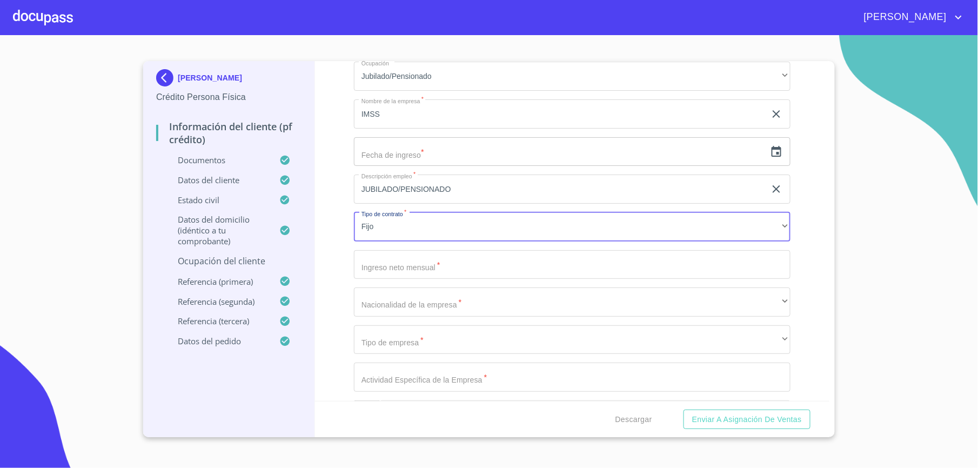
click at [397, 270] on input "Documento de identificación.   *" at bounding box center [572, 264] width 437 height 29
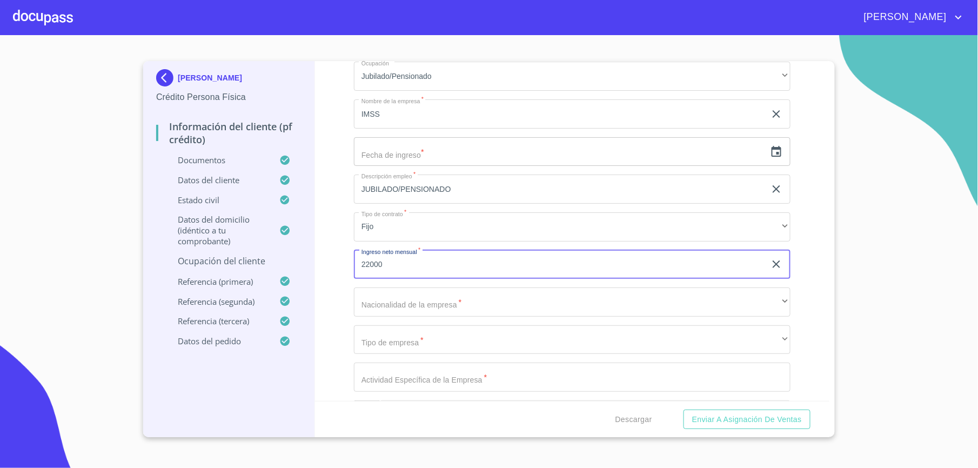
type input "22000"
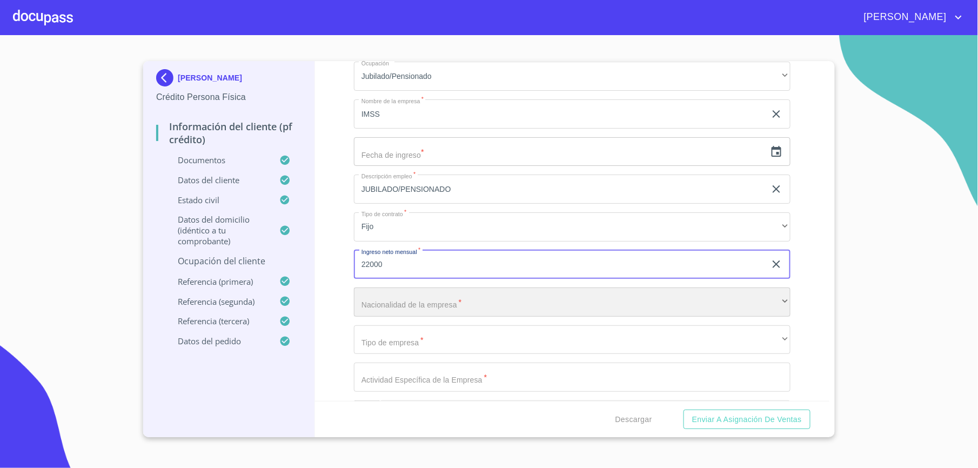
click at [424, 303] on div "​" at bounding box center [572, 302] width 437 height 29
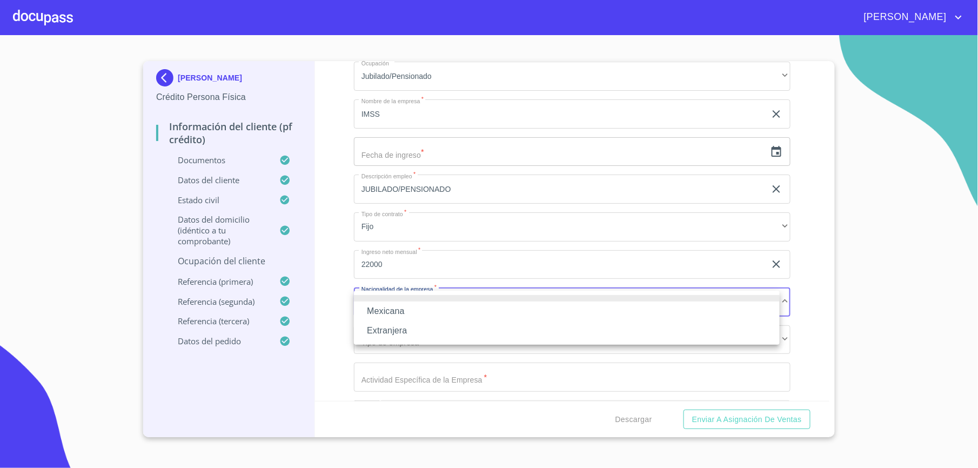
click at [418, 305] on li "Mexicana" at bounding box center [567, 311] width 426 height 19
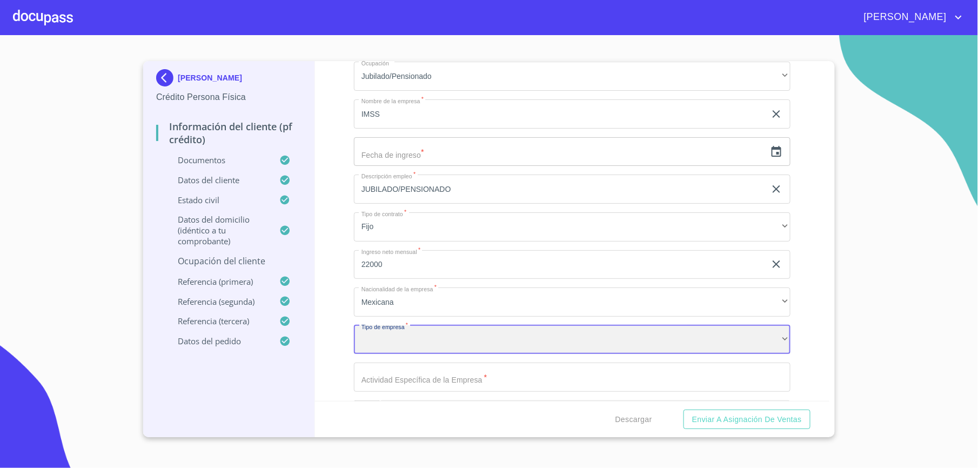
click at [409, 331] on div "​" at bounding box center [572, 339] width 437 height 29
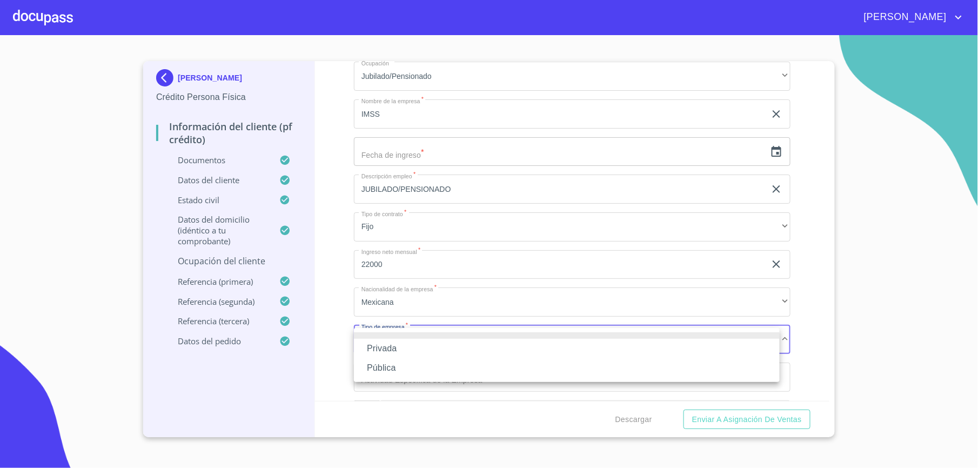
click at [392, 373] on li "Pública" at bounding box center [567, 367] width 426 height 19
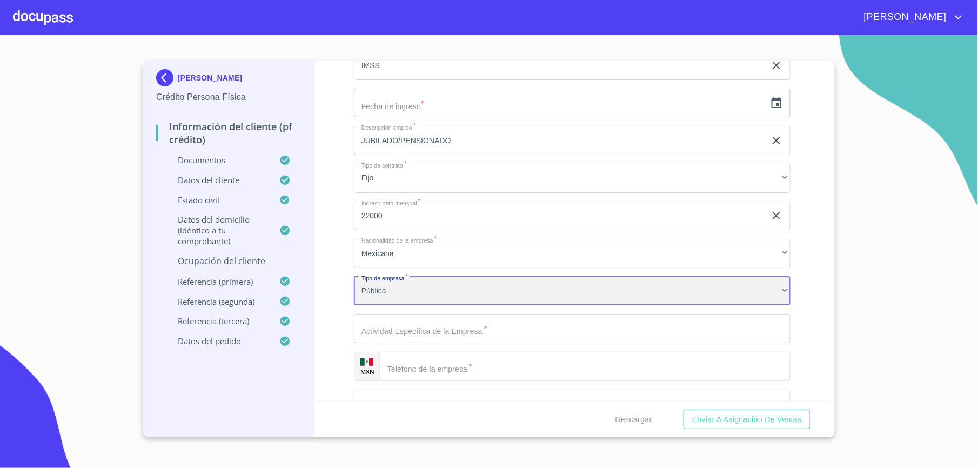
scroll to position [4701, 0]
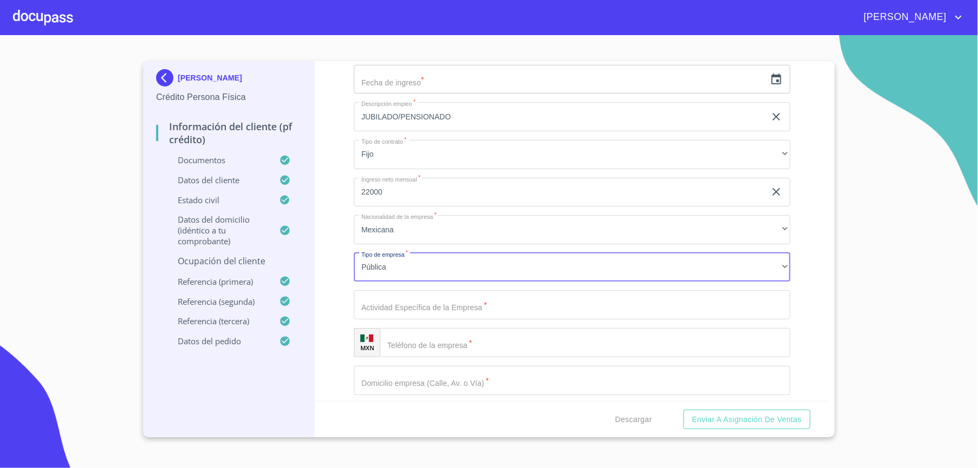
click at [370, 308] on input "Documento de identificación.   *" at bounding box center [572, 304] width 437 height 29
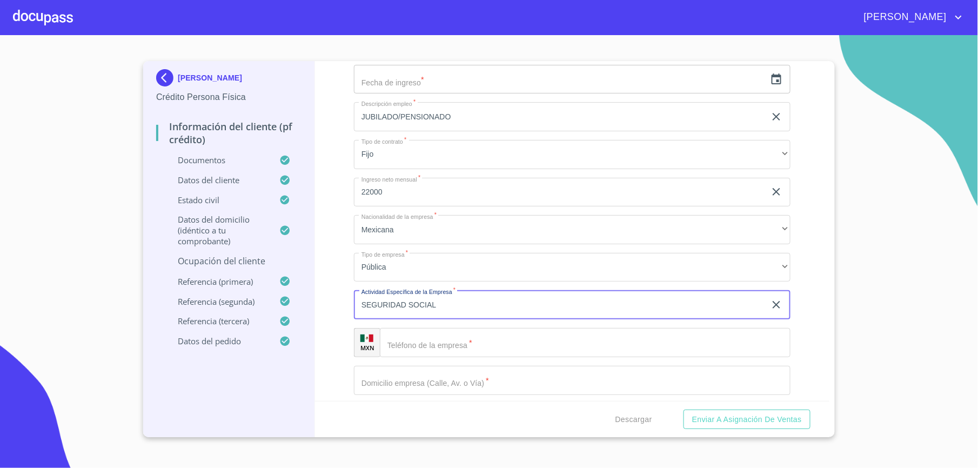
type input "SEGURIDAD SOCIAL"
click at [336, 261] on div "Información del cliente (PF crédito) Documentos Documento de identificación.   …" at bounding box center [572, 231] width 515 height 340
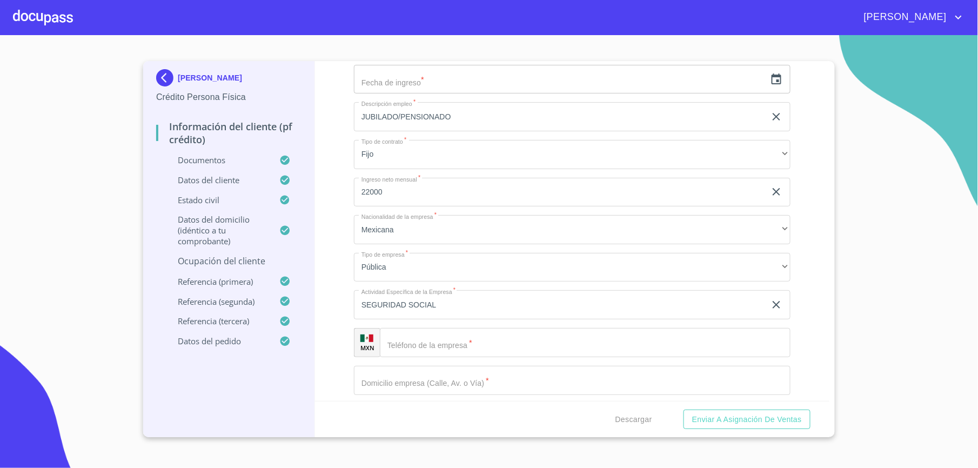
click at [398, 375] on input "Documento de identificación.   *" at bounding box center [572, 380] width 437 height 29
paste input "Av. Paseo de la Reforma,. No. 476"
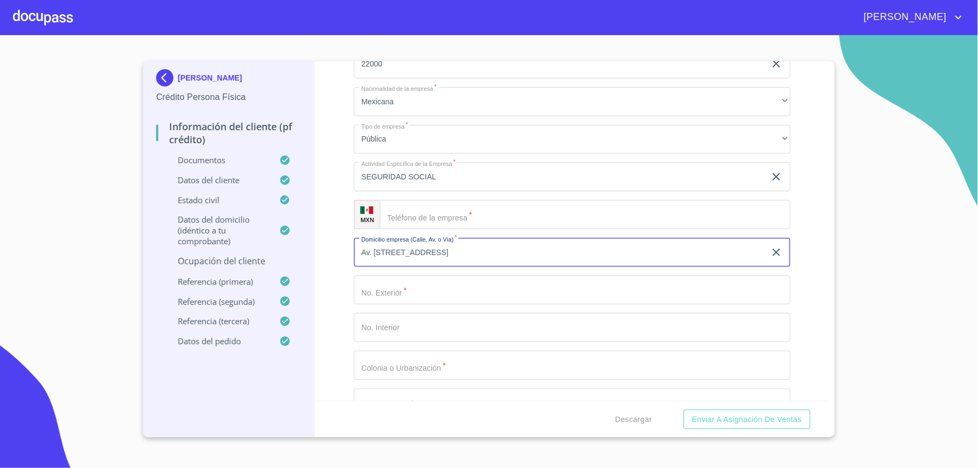
scroll to position [4845, 0]
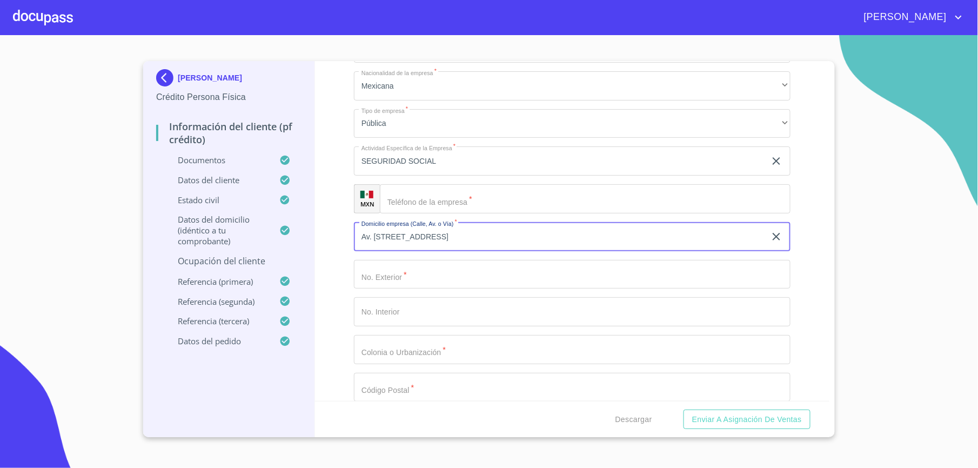
type input "Av. [STREET_ADDRESS]"
click at [391, 283] on input "Documento de identificación.   *" at bounding box center [572, 274] width 437 height 29
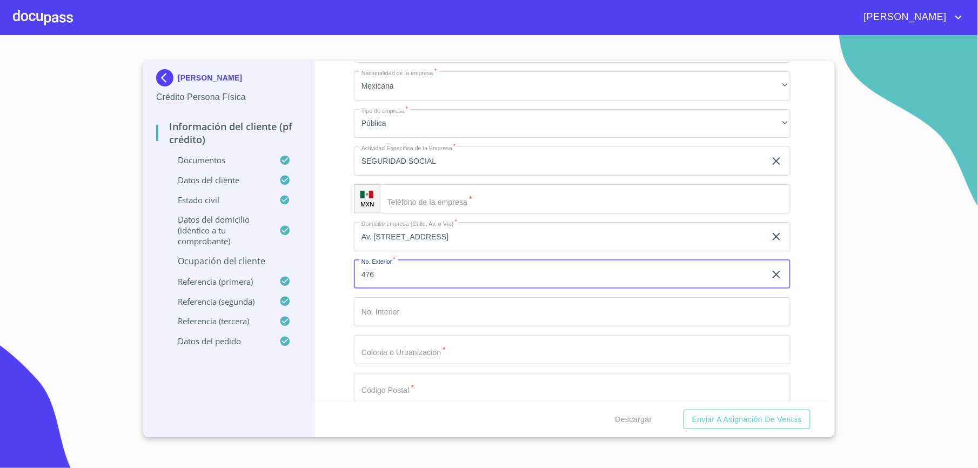
type input "476"
click at [517, 244] on input "Av. [STREET_ADDRESS]" at bounding box center [560, 236] width 412 height 29
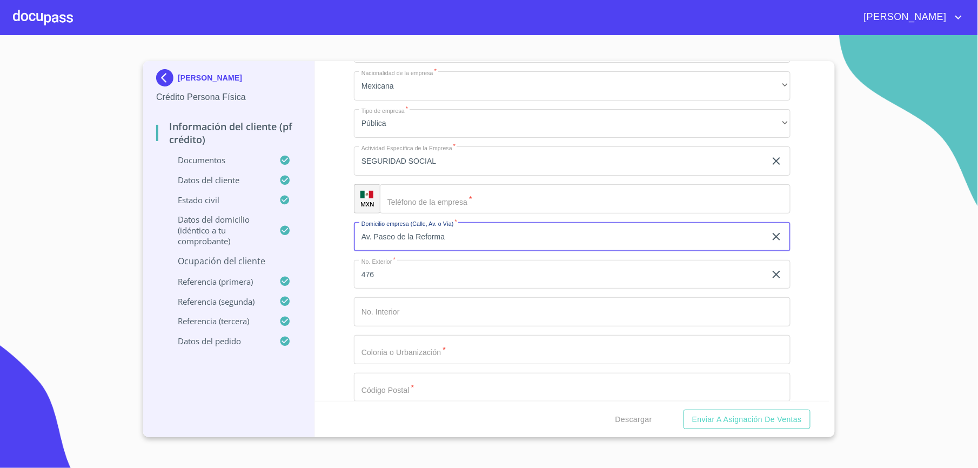
scroll to position [4917, 0]
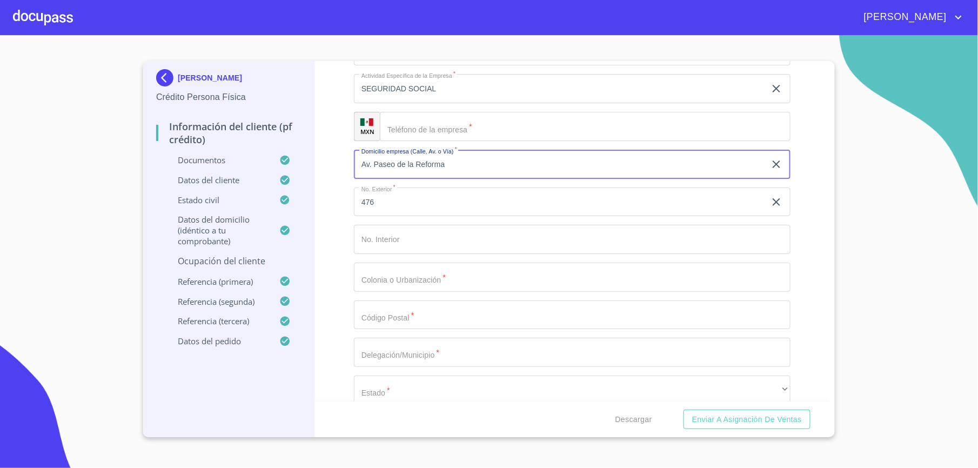
type input "Av. Paseo de la Reforma"
click at [492, 285] on input "Documento de identificación.   *" at bounding box center [572, 277] width 437 height 29
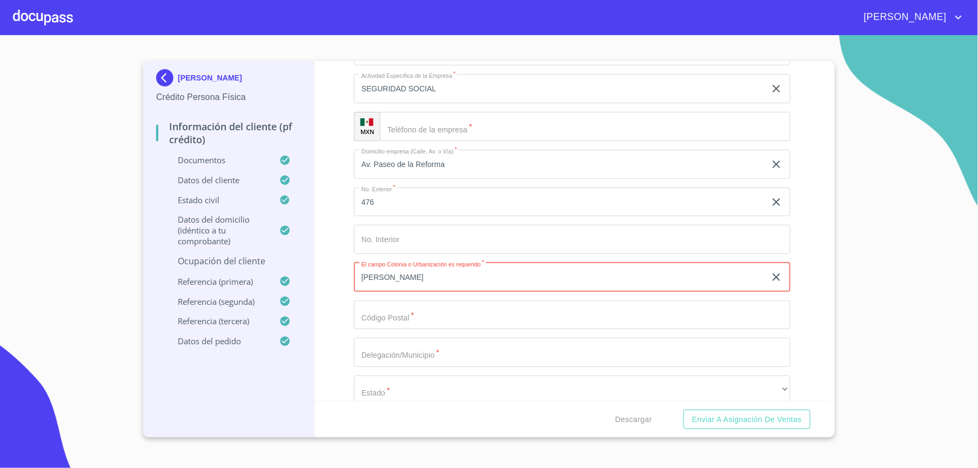
type input "[PERSON_NAME]"
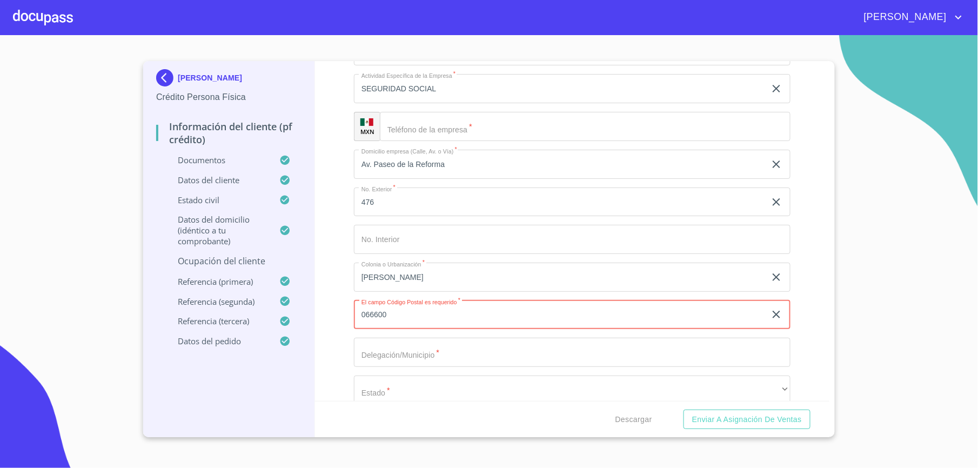
type input "066600"
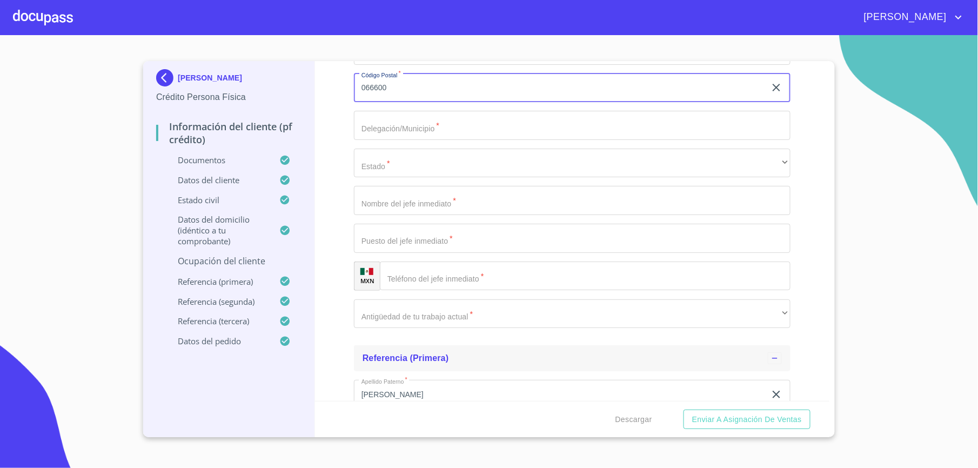
scroll to position [5205, 0]
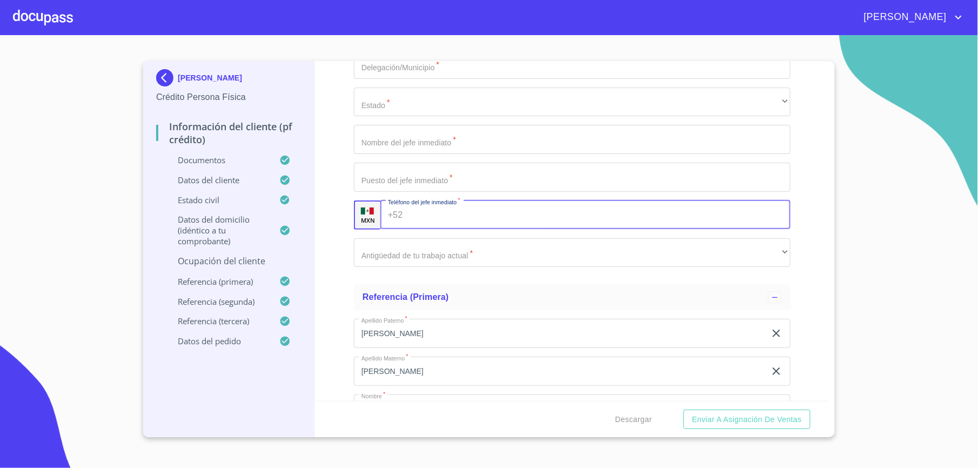
click at [459, 208] on input "Documento de identificación.   *" at bounding box center [598, 215] width 383 height 29
paste input "[PHONE_NUMBER]"
click at [422, 216] on input "[PHONE_NUMBER]" at bounding box center [588, 215] width 363 height 29
type input "[PHONE_NUMBER]"
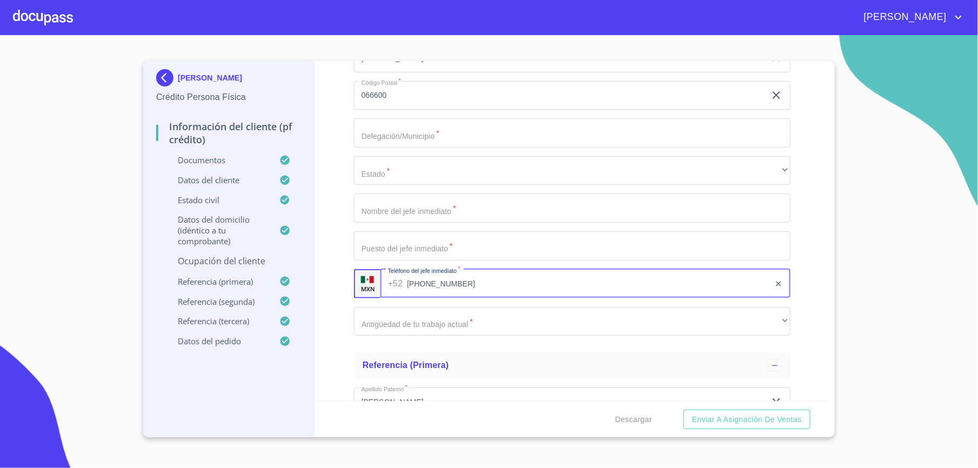
scroll to position [5133, 0]
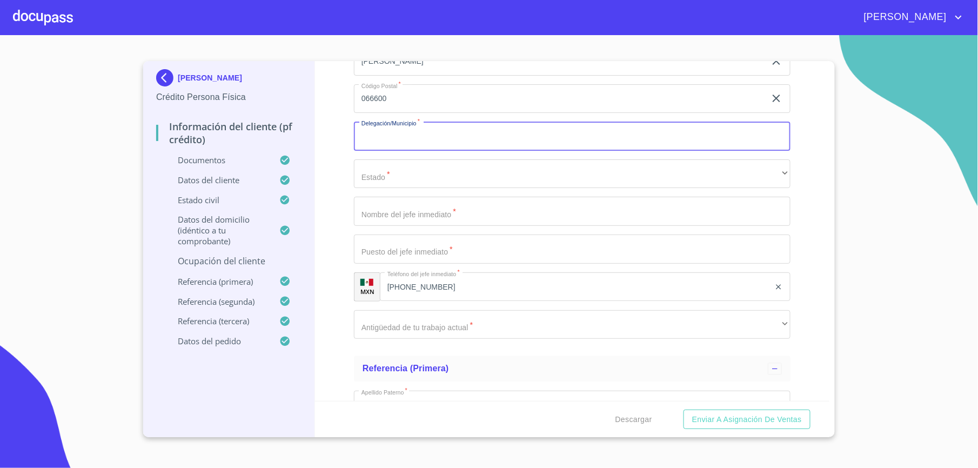
click at [474, 139] on input "Documento de identificación.   *" at bounding box center [572, 136] width 437 height 29
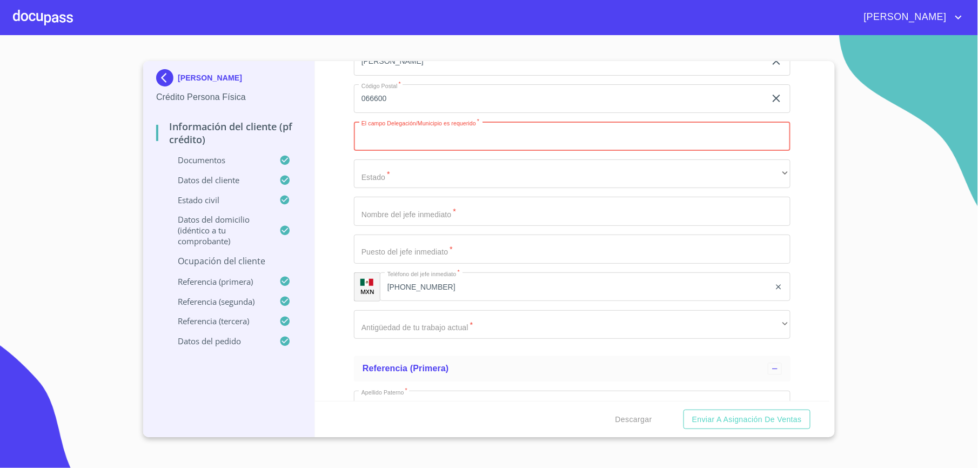
paste input "[PERSON_NAME]"
type input "[PERSON_NAME]"
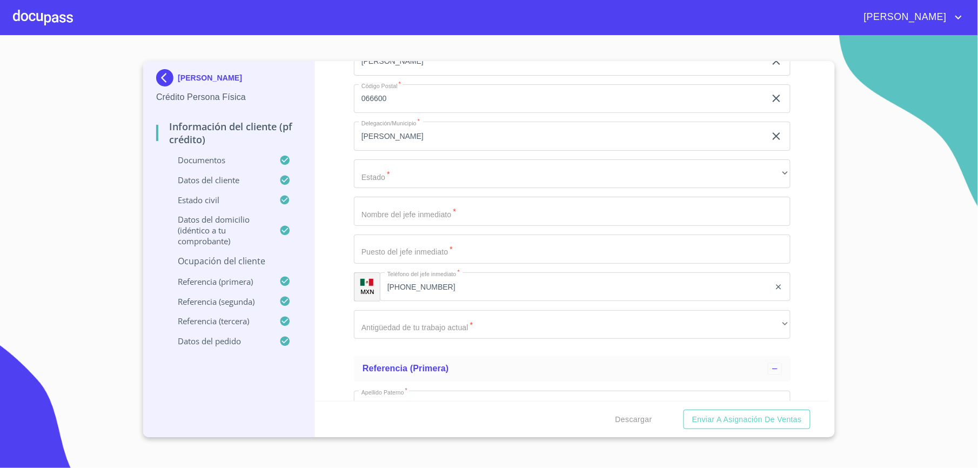
click at [344, 178] on div "Información del cliente (PF crédito) Documentos Documento de identificación.   …" at bounding box center [572, 231] width 515 height 340
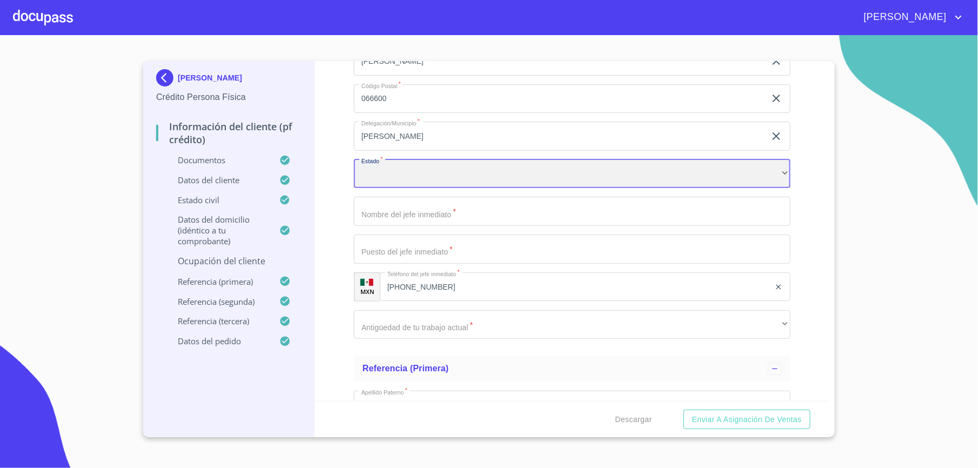
click at [377, 180] on div "​" at bounding box center [572, 173] width 437 height 29
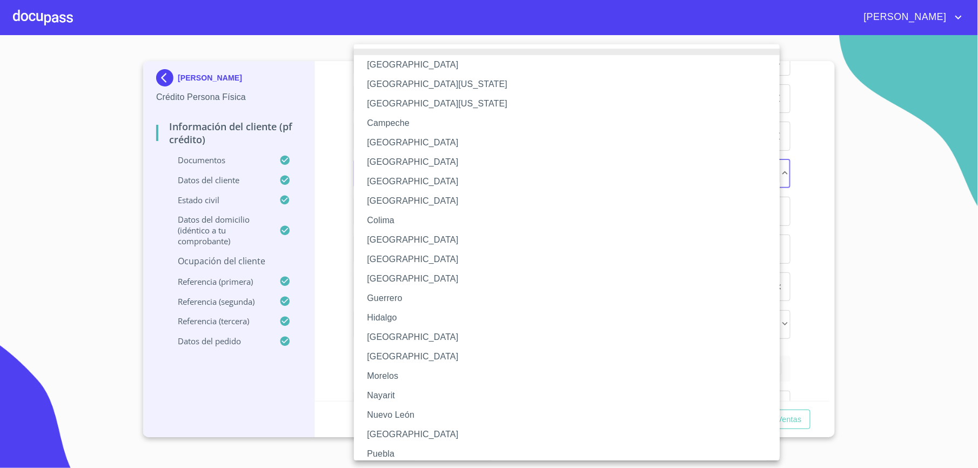
click at [412, 187] on li "[GEOGRAPHIC_DATA]" at bounding box center [572, 181] width 437 height 19
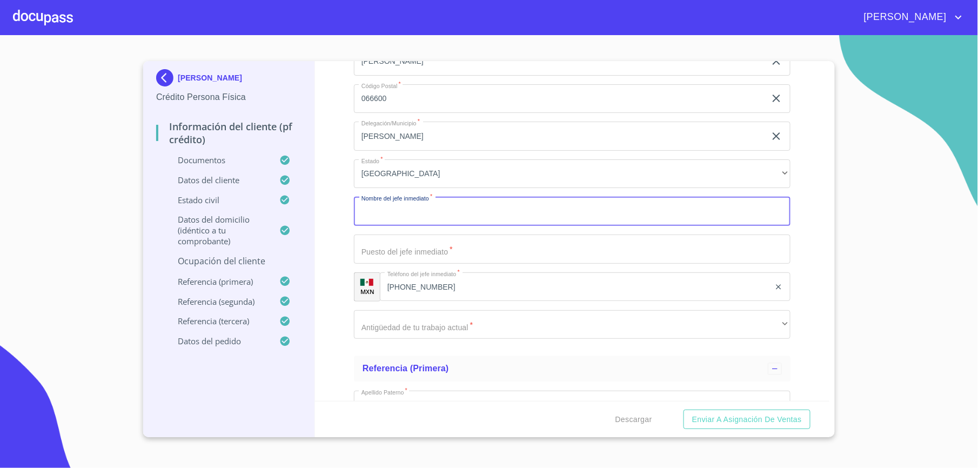
click at [412, 212] on input "Documento de identificación.   *" at bounding box center [572, 211] width 437 height 29
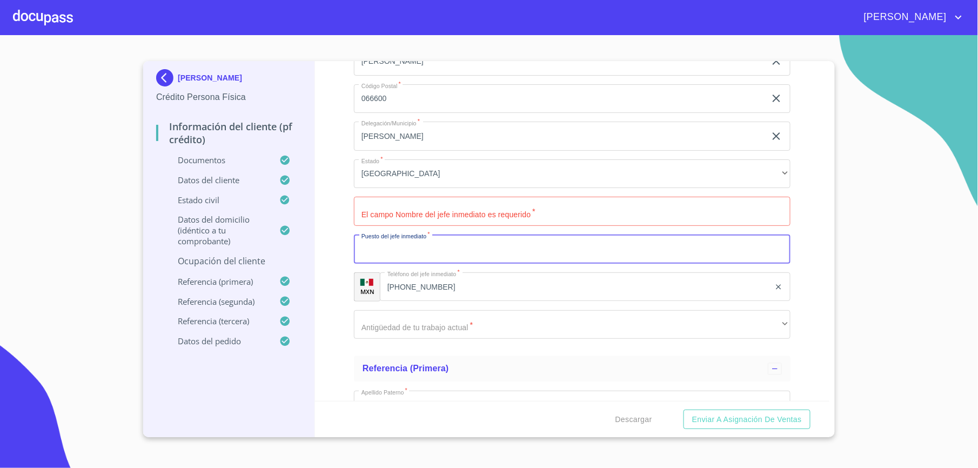
click at [426, 256] on input "Documento de identificación.   *" at bounding box center [572, 249] width 437 height 29
type input "DIRECTOR"
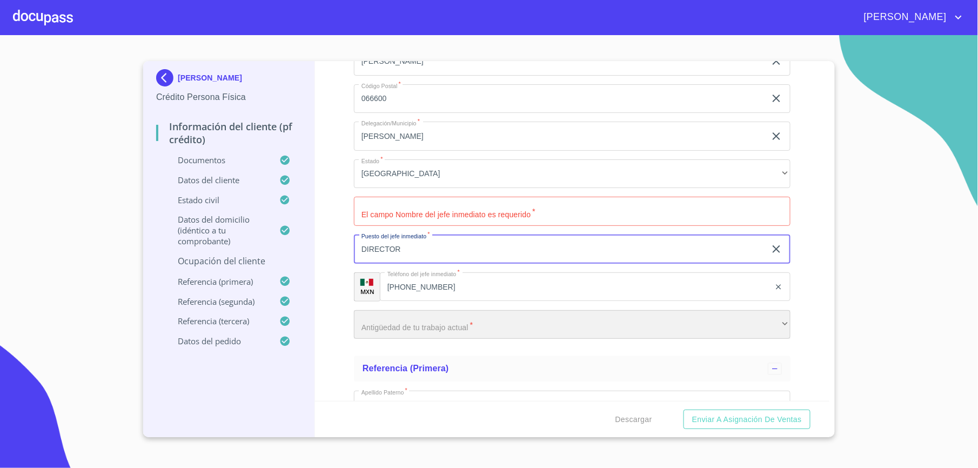
click at [429, 327] on div "​" at bounding box center [572, 324] width 437 height 29
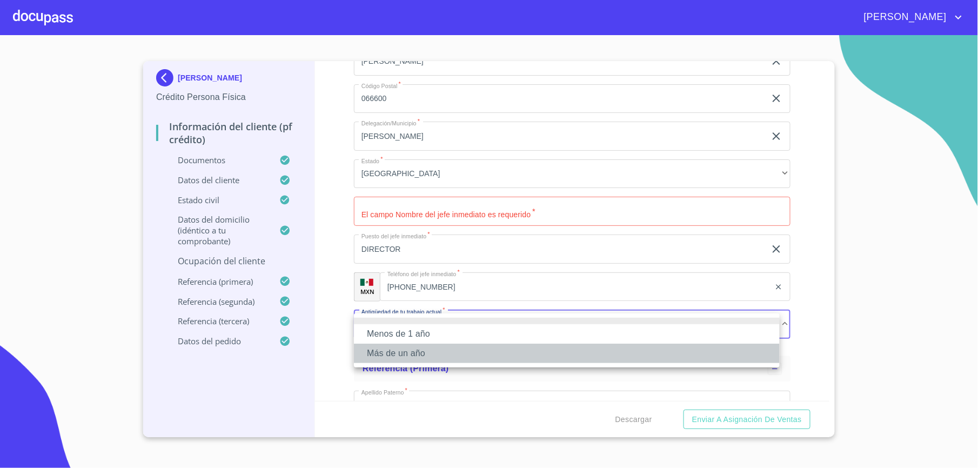
click at [415, 354] on li "Más de un año" at bounding box center [567, 353] width 426 height 19
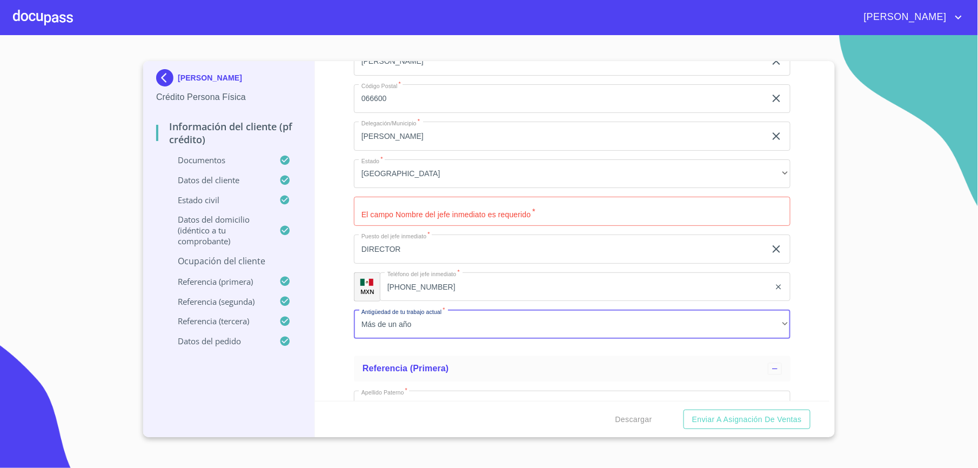
click at [397, 213] on input "Documento de identificación.   *" at bounding box center [572, 211] width 437 height 29
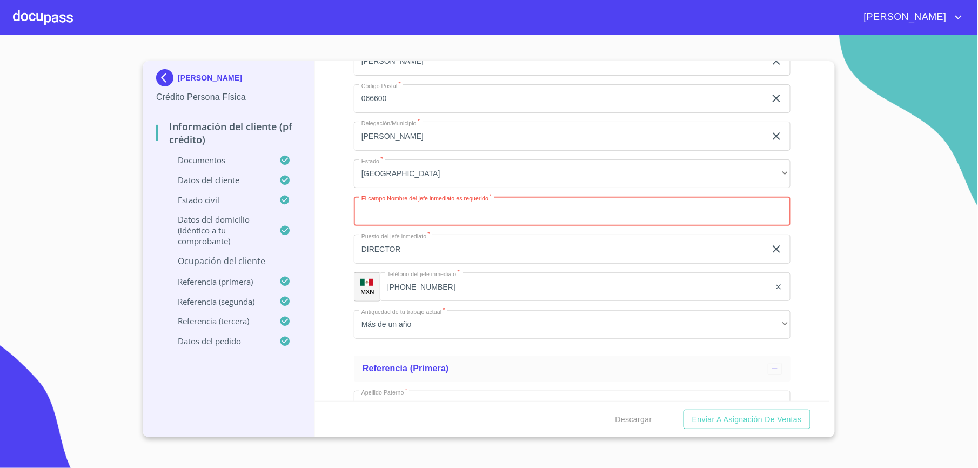
paste input "[PERSON_NAME]"
type input "[PERSON_NAME]"
click at [336, 171] on div "Información del cliente (PF crédito) Documentos Documento de identificación.   …" at bounding box center [572, 231] width 515 height 340
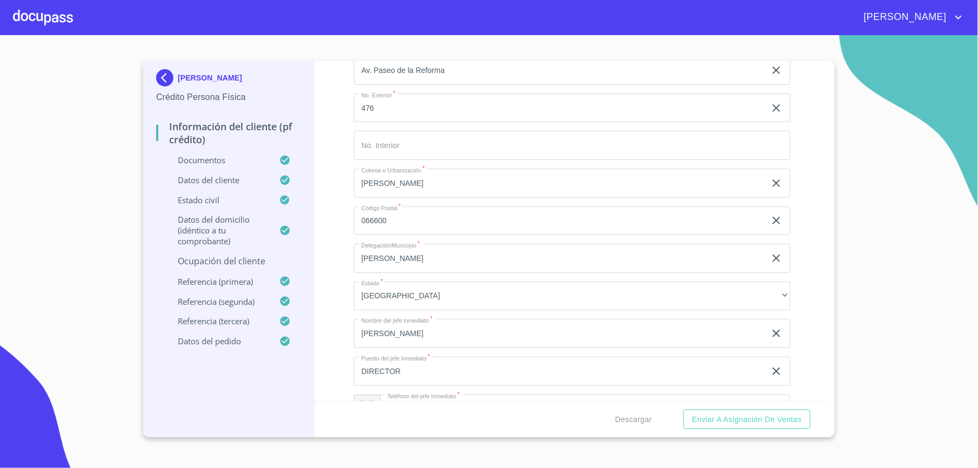
scroll to position [5061, 0]
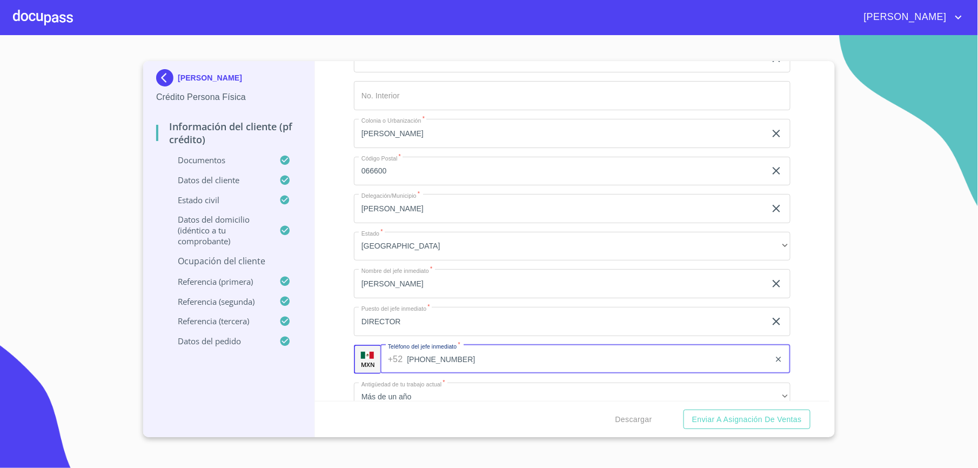
drag, startPoint x: 448, startPoint y: 361, endPoint x: 378, endPoint y: 357, distance: 69.9
click at [378, 357] on div "MXN Teléfono del jefe inmediato   * [PHONE_NUMBER] ​" at bounding box center [572, 359] width 437 height 29
drag, startPoint x: 467, startPoint y: 361, endPoint x: 396, endPoint y: 362, distance: 71.4
click at [396, 362] on div "[PHONE_NUMBER] ​" at bounding box center [586, 359] width 410 height 29
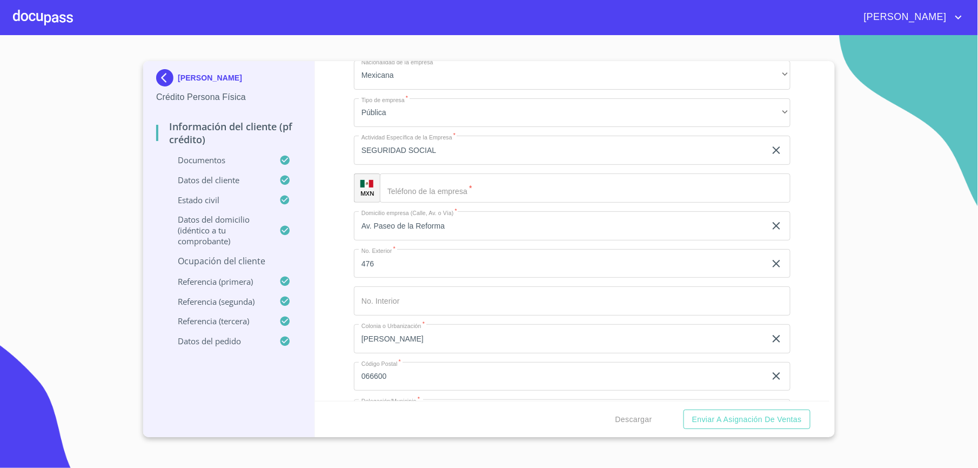
scroll to position [4845, 0]
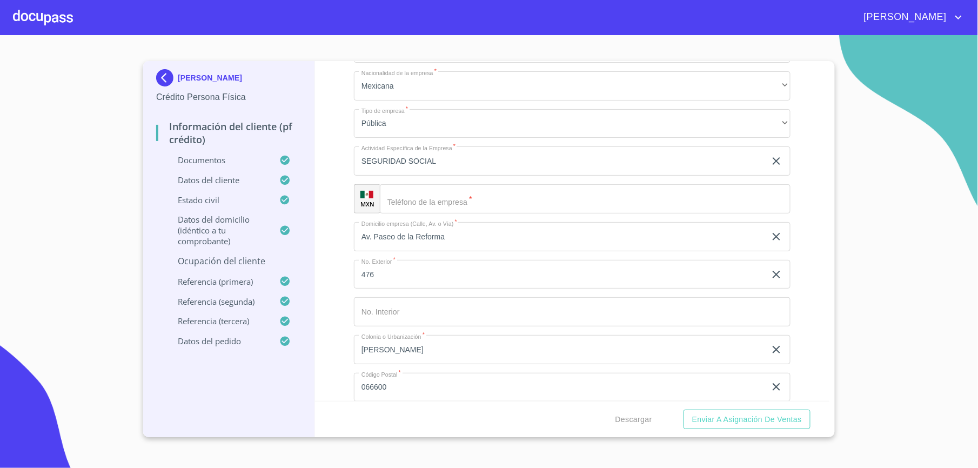
click at [459, 202] on input "Documento de identificación.   *" at bounding box center [585, 198] width 411 height 29
paste input "[PHONE_NUMBER]"
type input "[PHONE_NUMBER]"
click at [338, 209] on div "Información del cliente (PF crédito) Documentos Documento de identificación.   …" at bounding box center [572, 231] width 515 height 340
click at [334, 213] on div "Información del cliente (PF crédito) Documentos Documento de identificación.   …" at bounding box center [572, 231] width 515 height 340
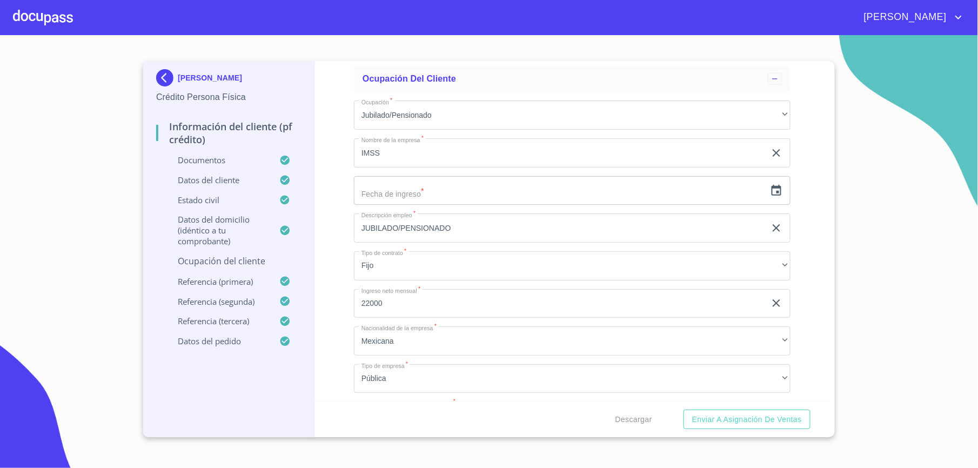
scroll to position [4557, 0]
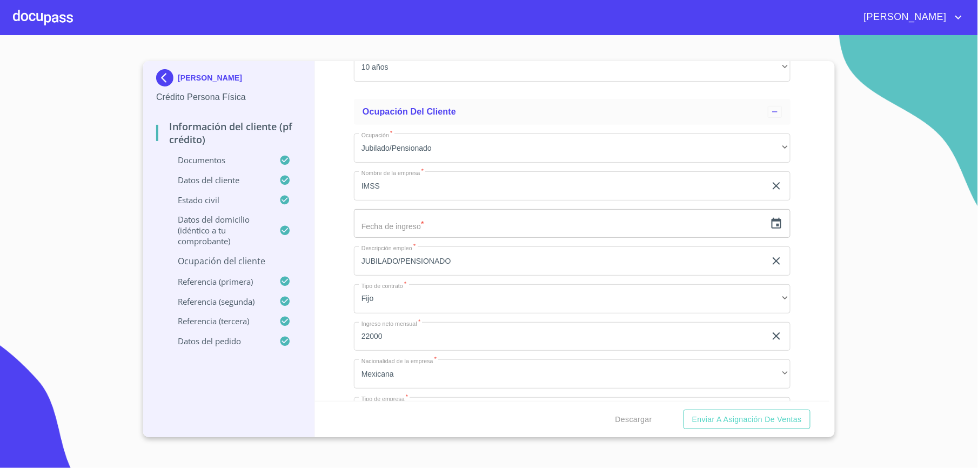
click at [770, 230] on icon "button" at bounding box center [776, 223] width 13 height 13
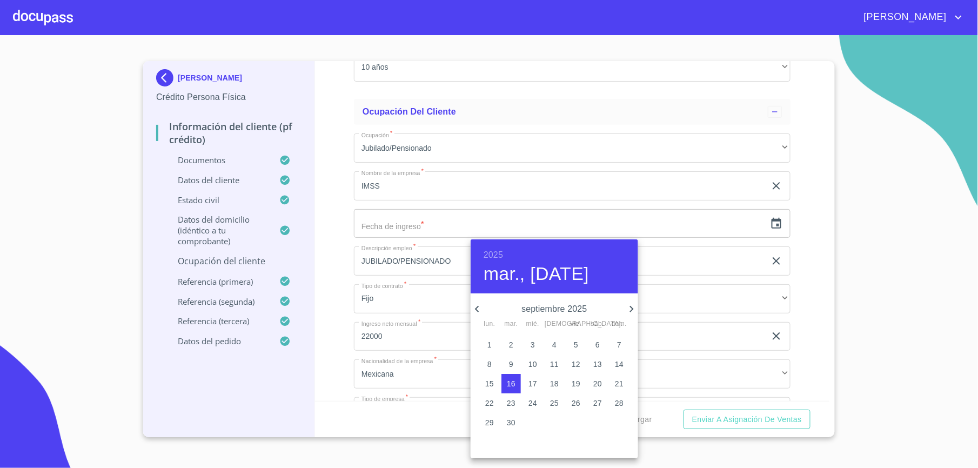
click at [513, 340] on p "2" at bounding box center [511, 344] width 4 height 11
click at [489, 249] on h6 "2025" at bounding box center [493, 255] width 19 height 15
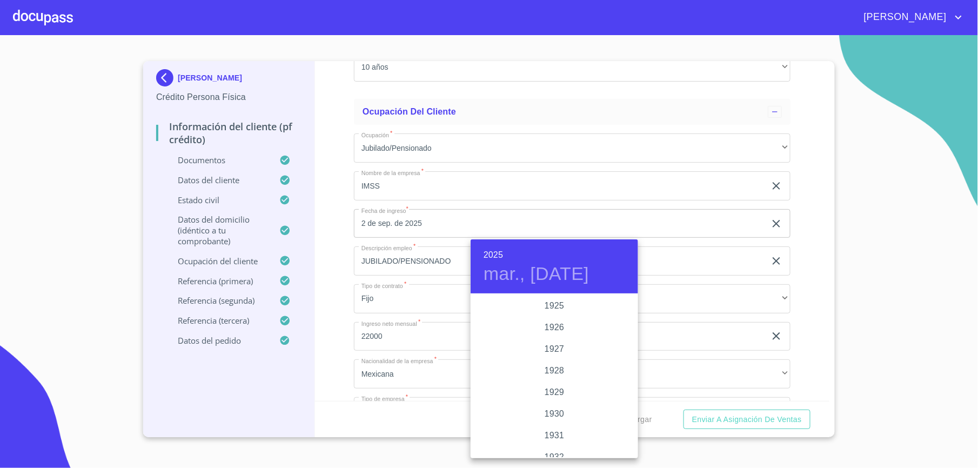
scroll to position [2097, 0]
click at [552, 345] on div "2024" at bounding box center [555, 349] width 168 height 22
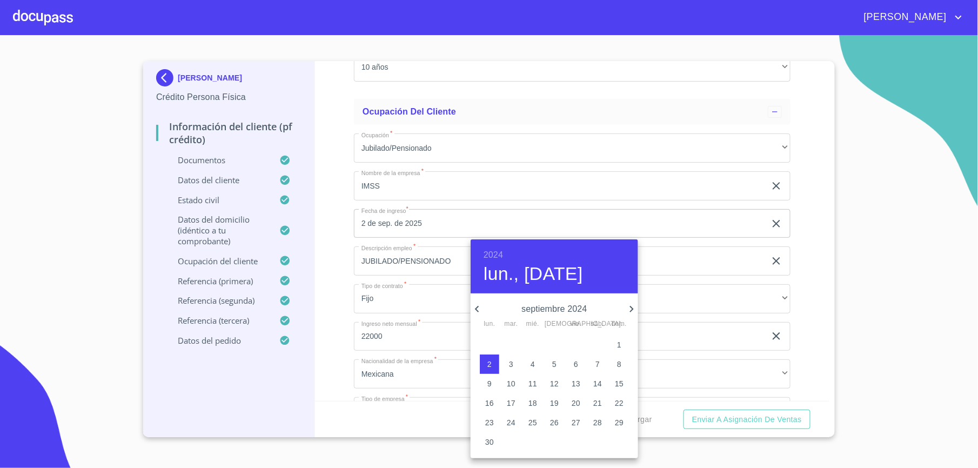
type input "2 de sep. de 2024"
click at [338, 230] on div at bounding box center [489, 234] width 978 height 468
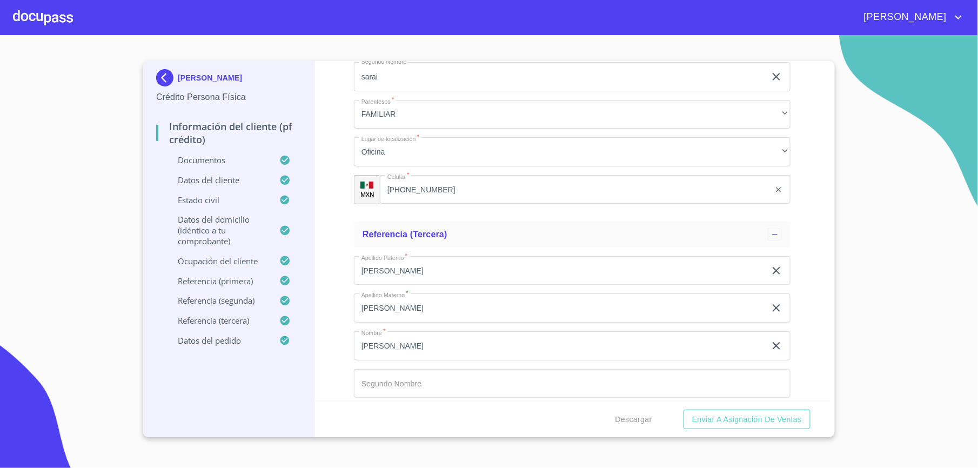
scroll to position [5926, 0]
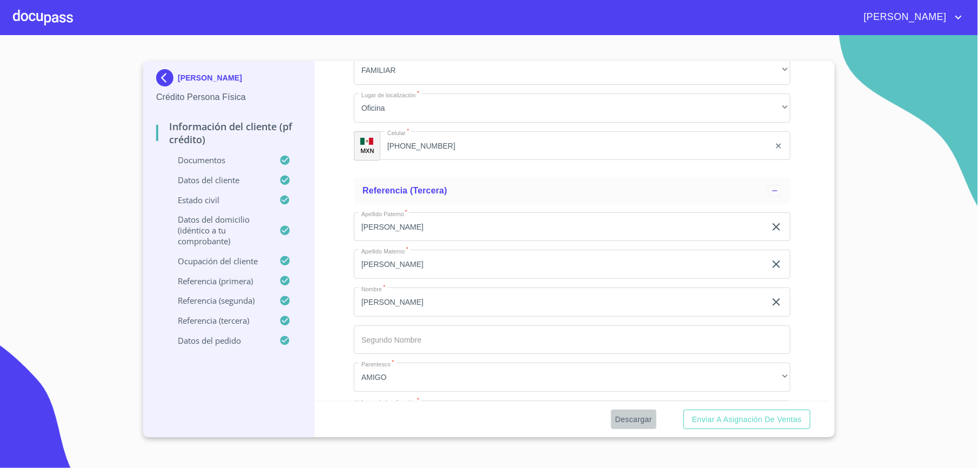
click at [644, 413] on span "Descargar" at bounding box center [634, 420] width 37 height 14
click at [449, 418] on div "Descargar Enviar a Asignación de Ventas" at bounding box center [572, 419] width 515 height 37
click at [692, 414] on span "Enviar a Asignación de Ventas" at bounding box center [747, 420] width 110 height 14
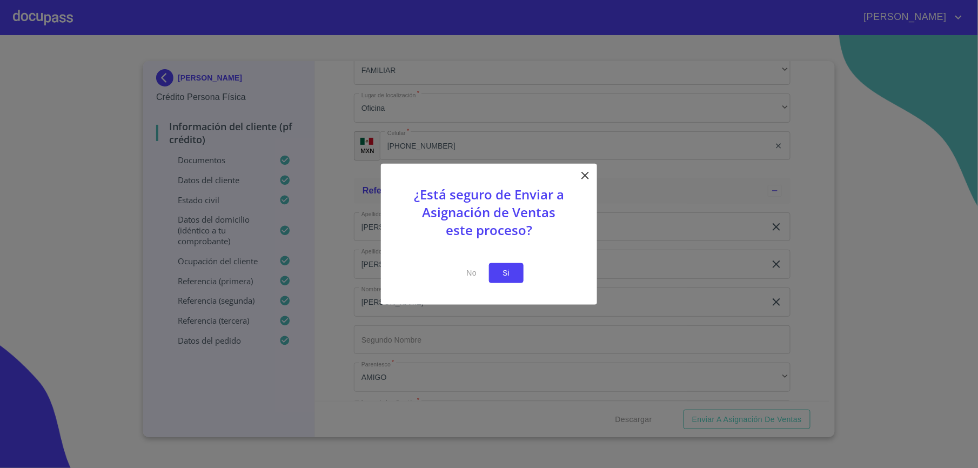
click at [516, 268] on button "Si" at bounding box center [506, 273] width 35 height 20
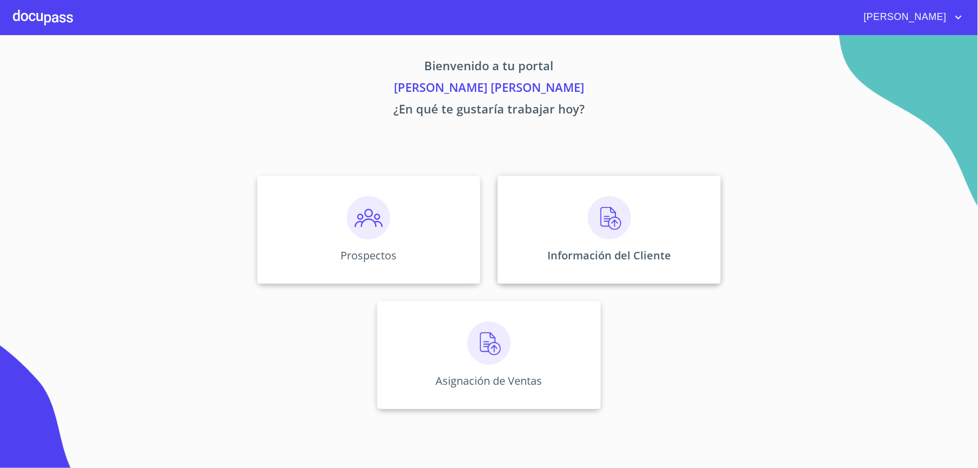
click at [568, 217] on div "Información del Cliente" at bounding box center [609, 230] width 223 height 108
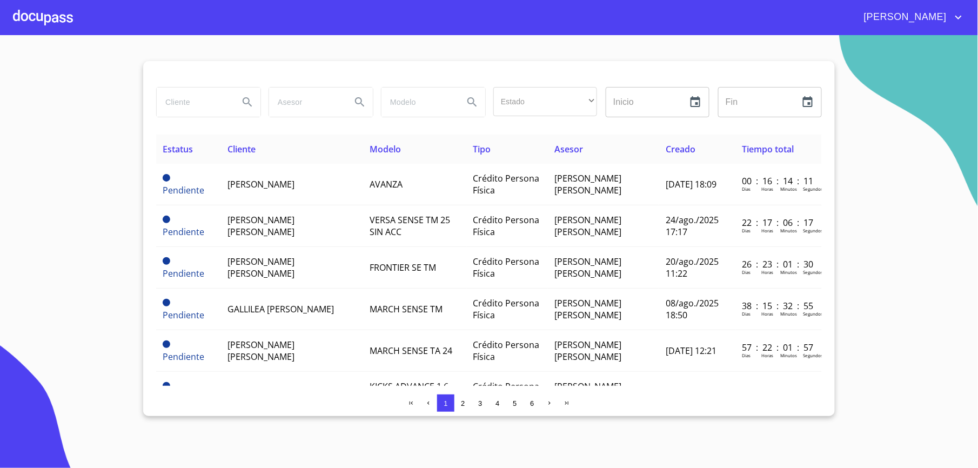
click at [180, 101] on input "search" at bounding box center [194, 102] width 74 height 29
type input "[PERSON_NAME]"
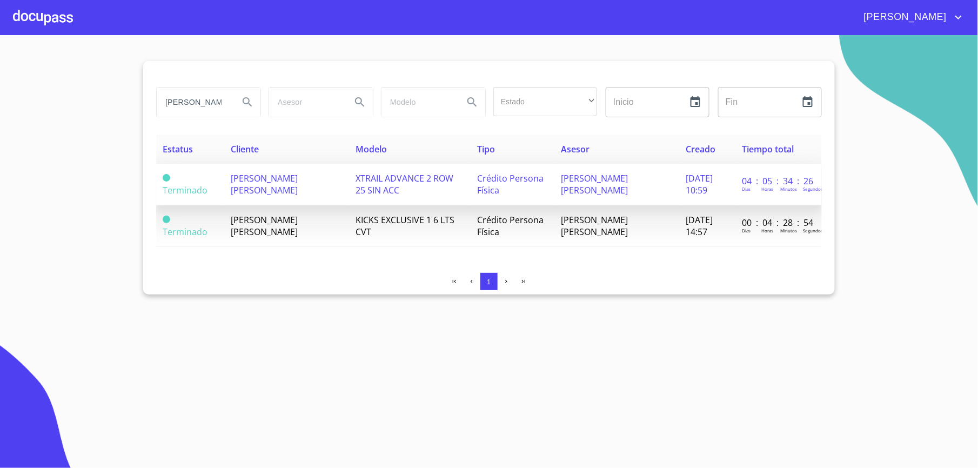
click at [245, 196] on span "[PERSON_NAME] [PERSON_NAME]" at bounding box center [264, 184] width 67 height 24
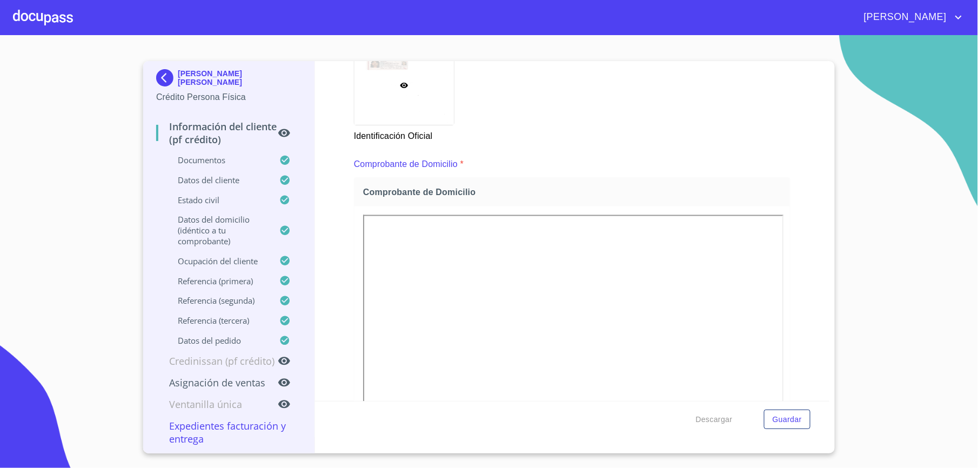
scroll to position [721, 0]
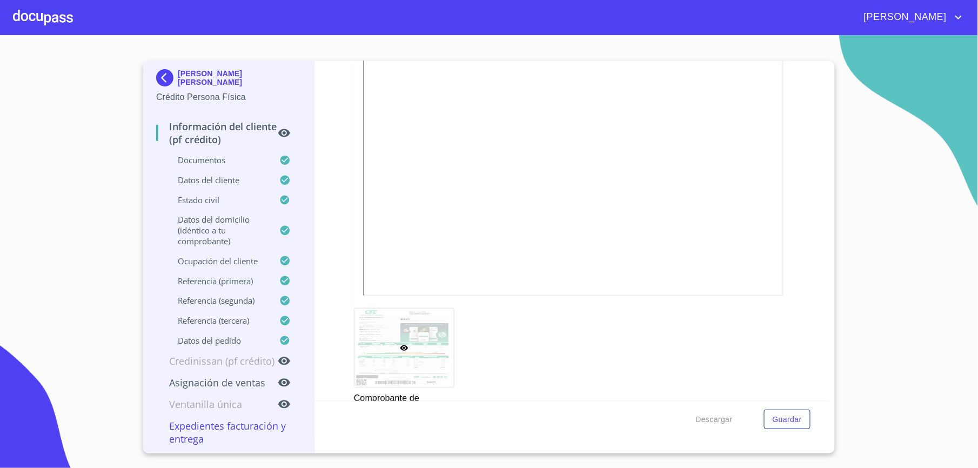
click at [228, 263] on p "Ocupación del Cliente" at bounding box center [217, 261] width 123 height 11
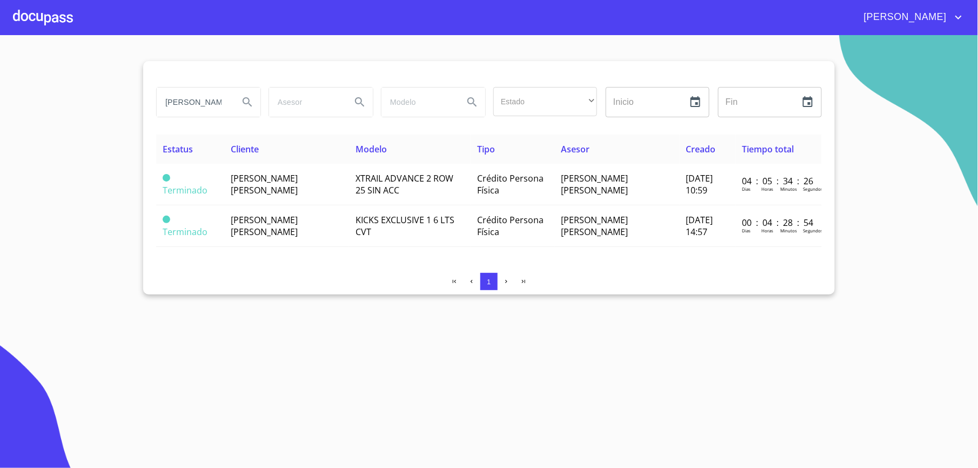
drag, startPoint x: 196, startPoint y: 99, endPoint x: 74, endPoint y: 93, distance: 121.8
click at [76, 94] on section "AIDA Estado ​ ​ Inicio ​ Fin ​ Estatus Cliente Modelo Tipo Asesor Creado Tiempo…" at bounding box center [489, 251] width 978 height 433
click at [46, 17] on div at bounding box center [43, 17] width 60 height 35
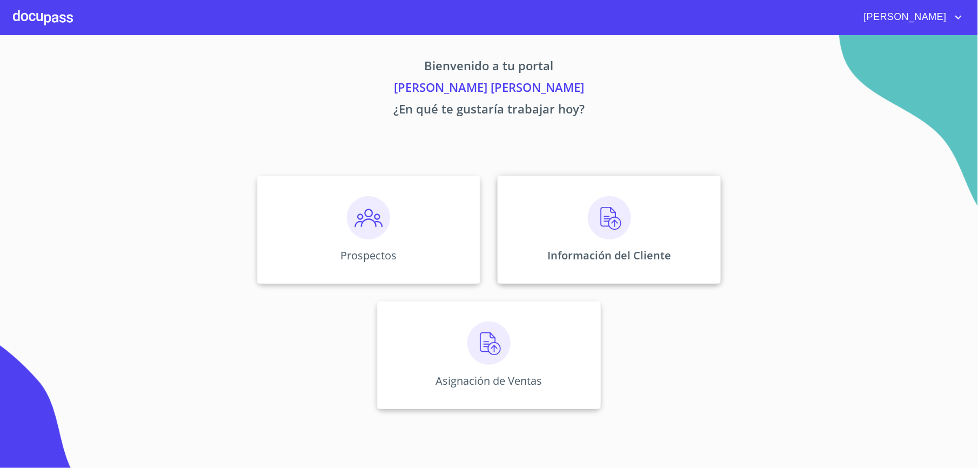
click at [625, 215] on img at bounding box center [609, 217] width 43 height 43
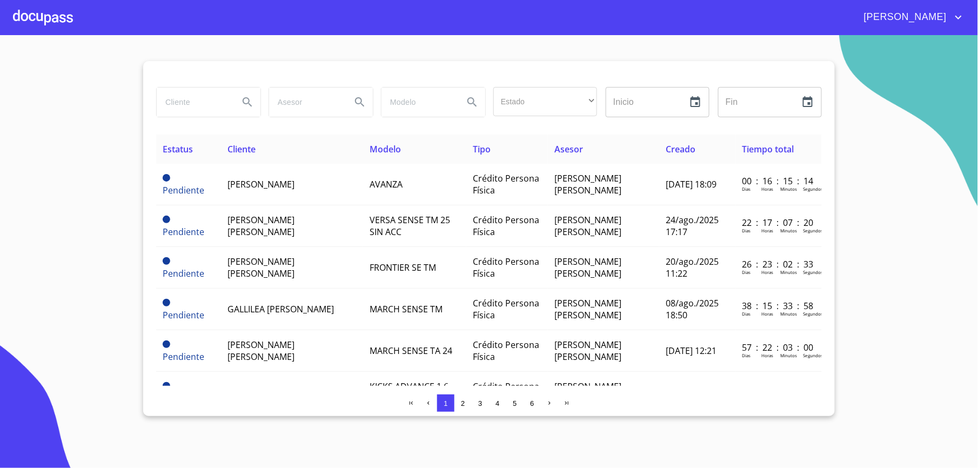
click at [463, 404] on span "2" at bounding box center [463, 403] width 4 height 8
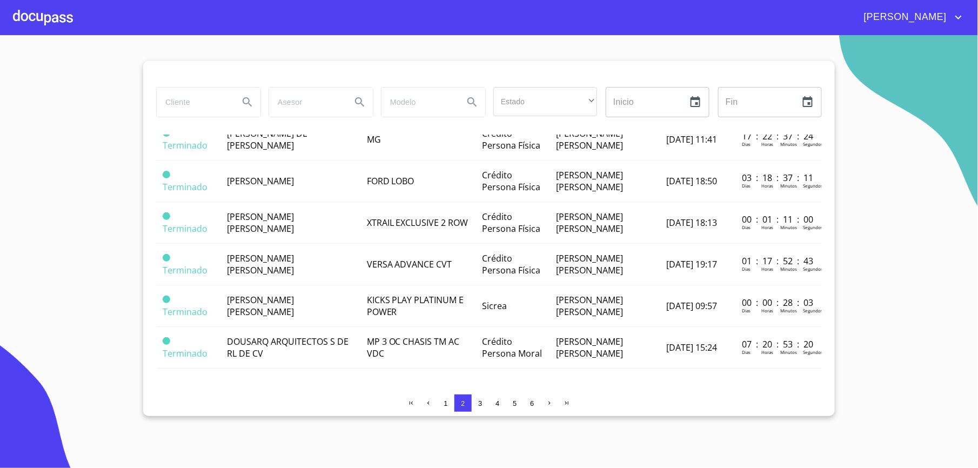
scroll to position [869, 0]
drag, startPoint x: 483, startPoint y: 404, endPoint x: 489, endPoint y: 407, distance: 6.5
click at [489, 407] on button "3" at bounding box center [480, 403] width 17 height 17
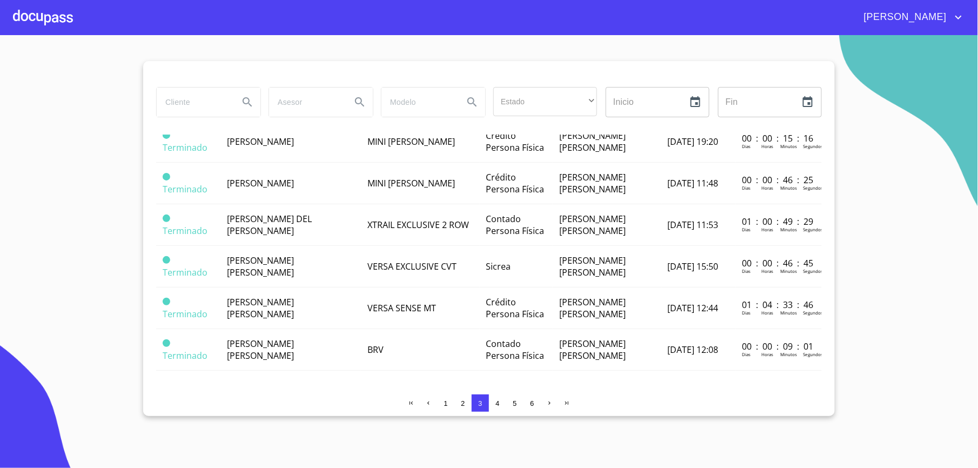
click at [496, 405] on span "4" at bounding box center [498, 403] width 4 height 8
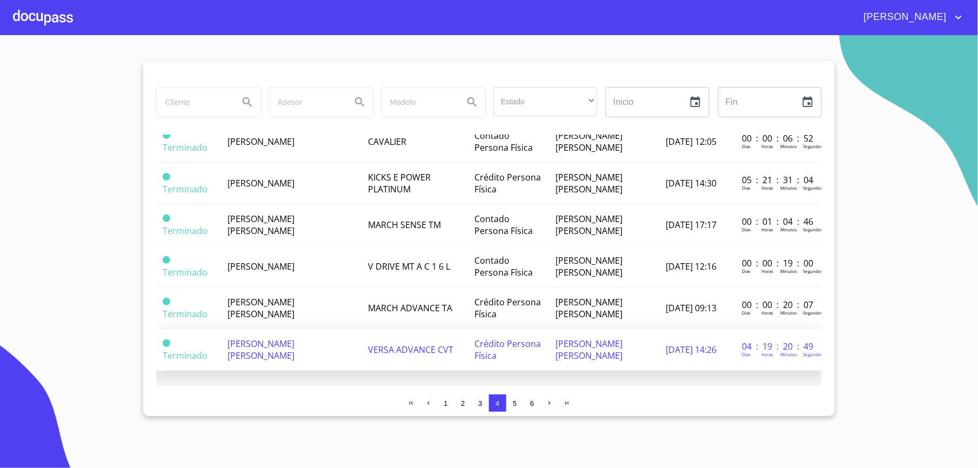
click at [270, 338] on span "ELIA CONCEPCION HERMOSILLO AYON" at bounding box center [261, 350] width 67 height 24
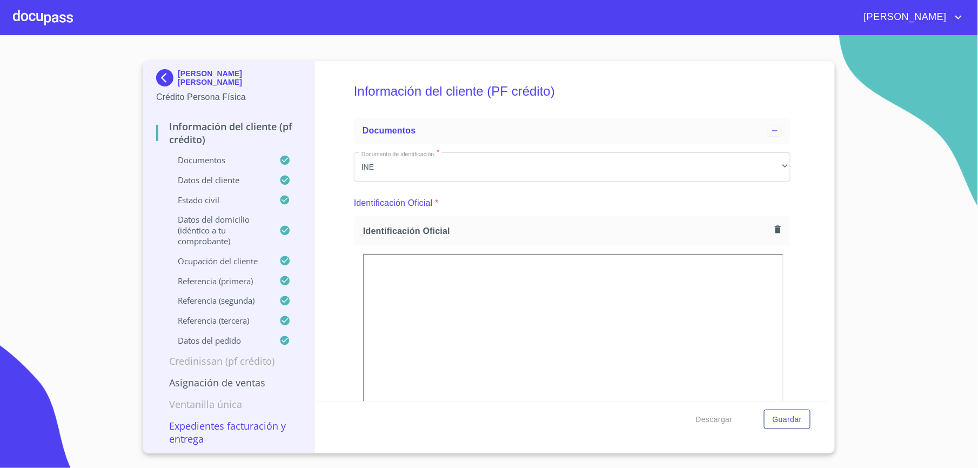
scroll to position [97, 0]
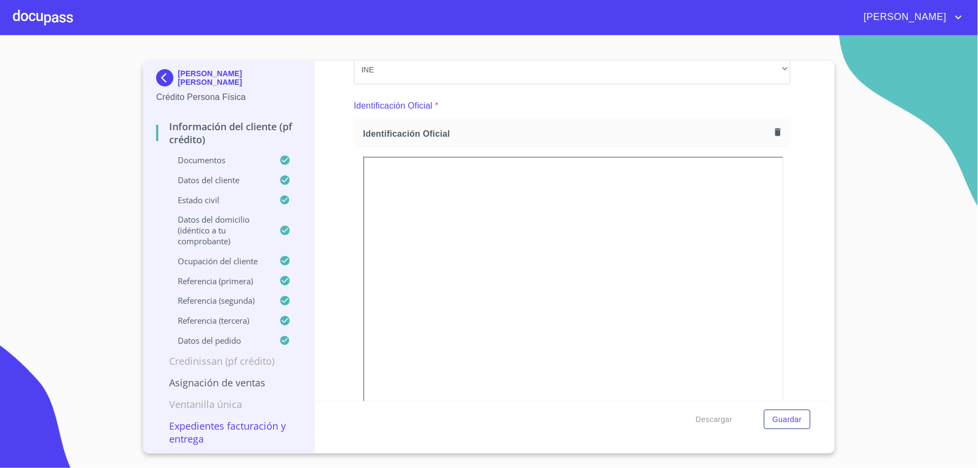
click at [236, 265] on p "Ocupación del Cliente" at bounding box center [217, 261] width 123 height 11
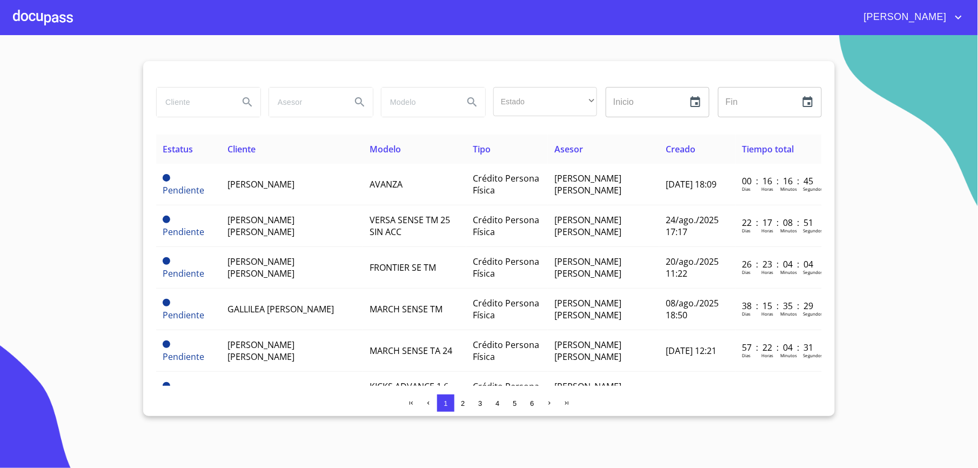
click at [475, 404] on button "3" at bounding box center [480, 403] width 17 height 17
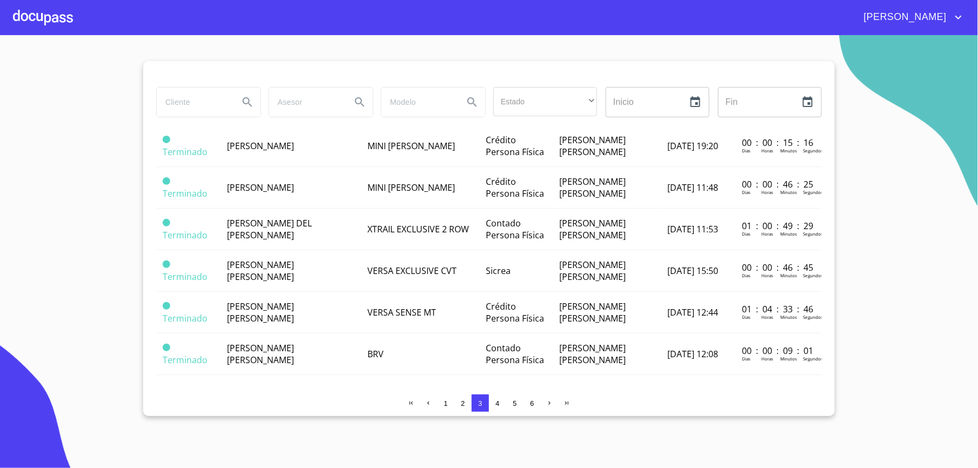
scroll to position [869, 0]
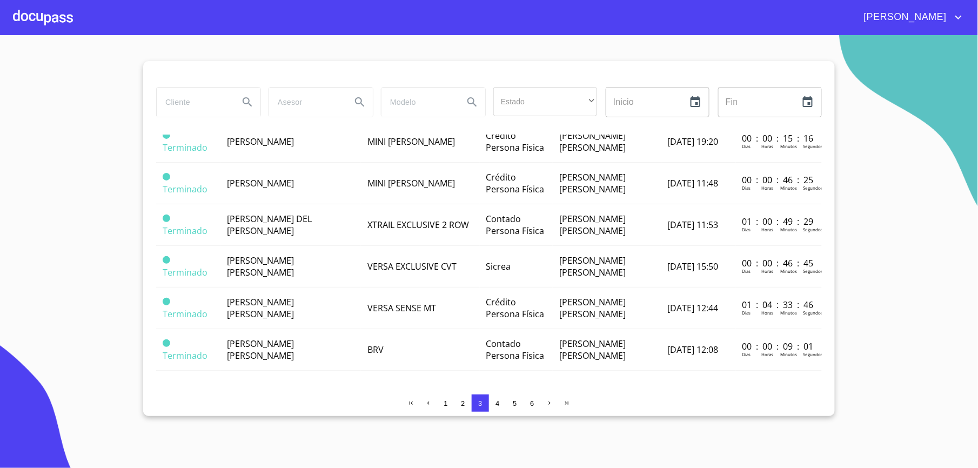
click at [494, 403] on span "4" at bounding box center [498, 403] width 9 height 9
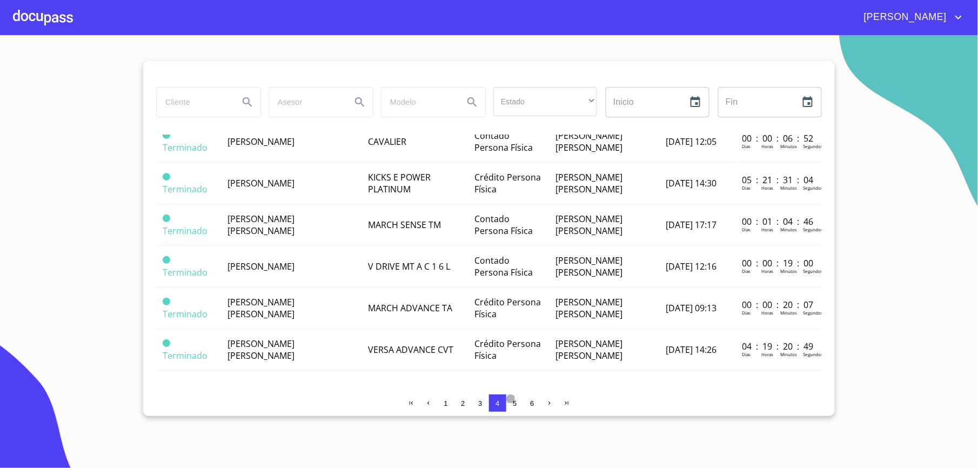
click at [515, 403] on span "5" at bounding box center [515, 403] width 4 height 8
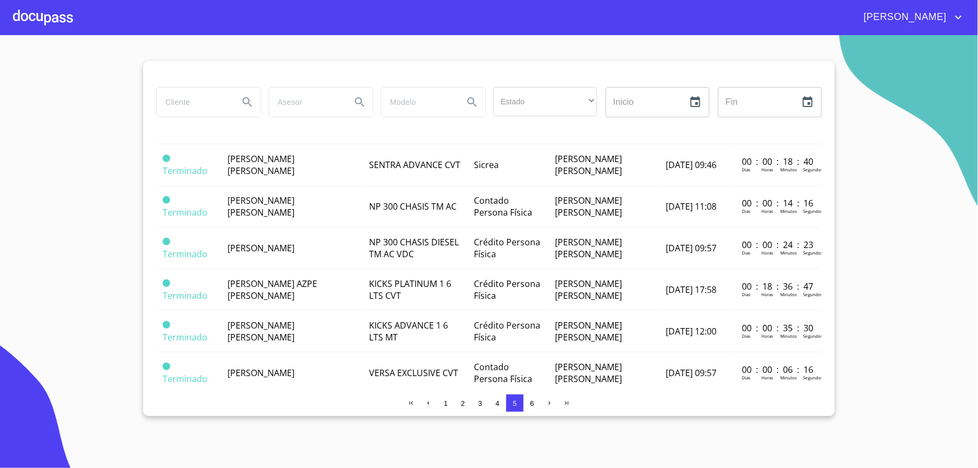
scroll to position [0, 0]
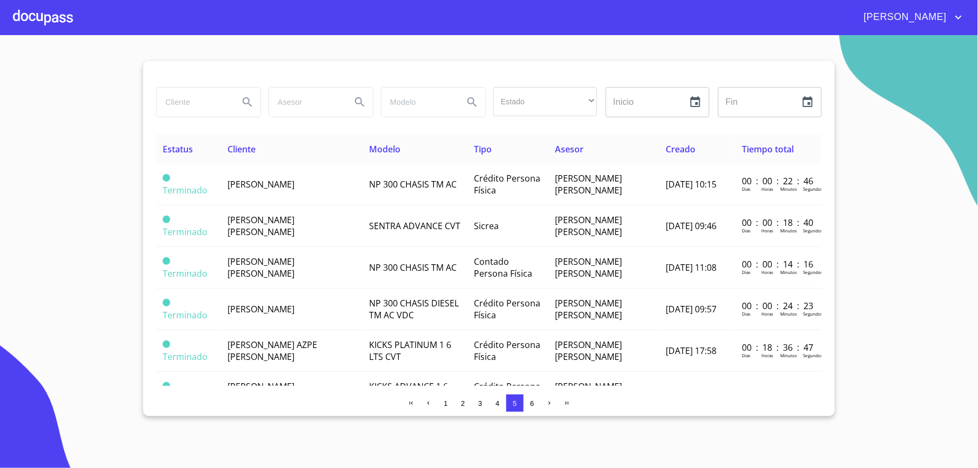
click at [502, 403] on button "4" at bounding box center [497, 403] width 17 height 17
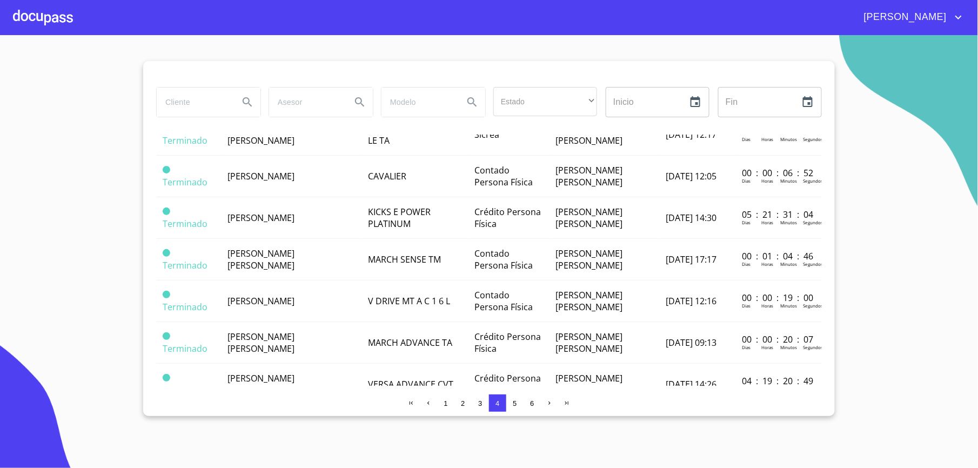
scroll to position [869, 0]
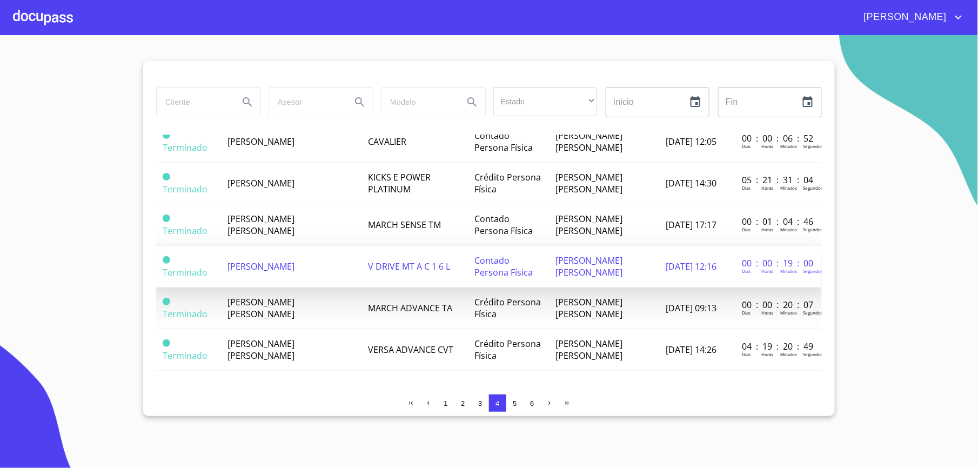
click at [288, 254] on td "ENYA VALERY MARMOLEJO CORONEL" at bounding box center [291, 267] width 141 height 42
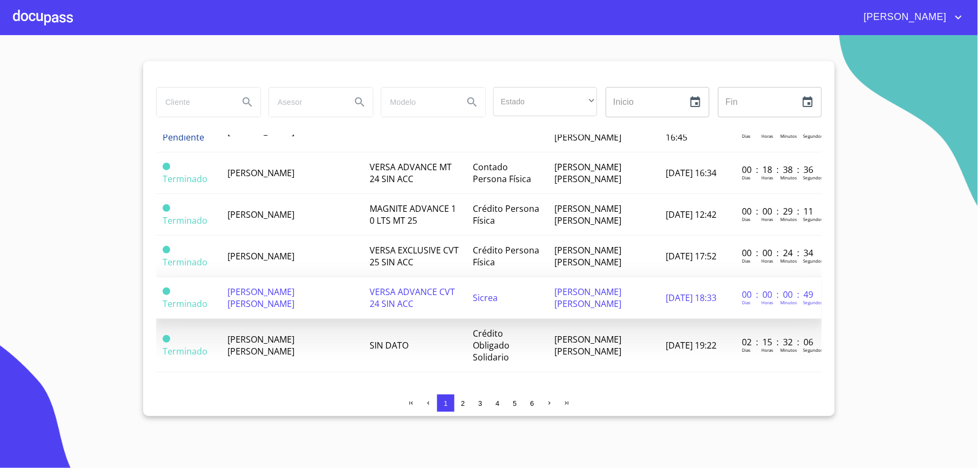
scroll to position [869, 0]
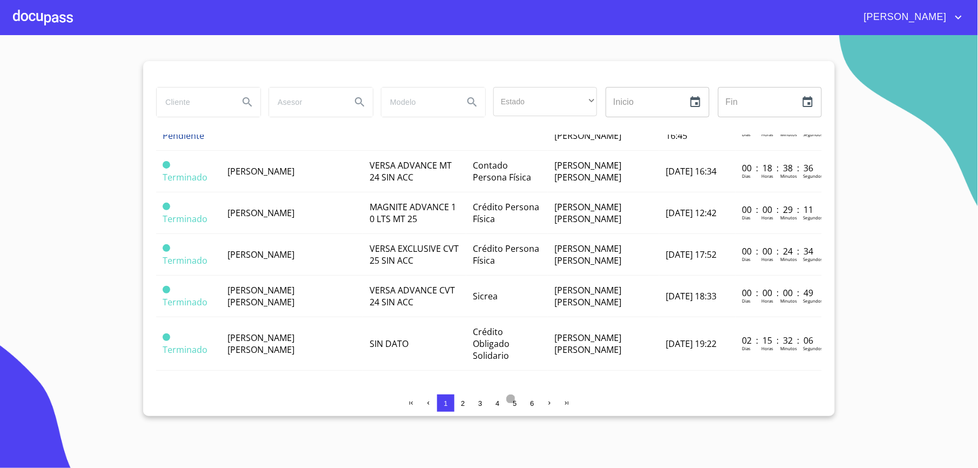
click at [517, 405] on span "5" at bounding box center [515, 403] width 4 height 8
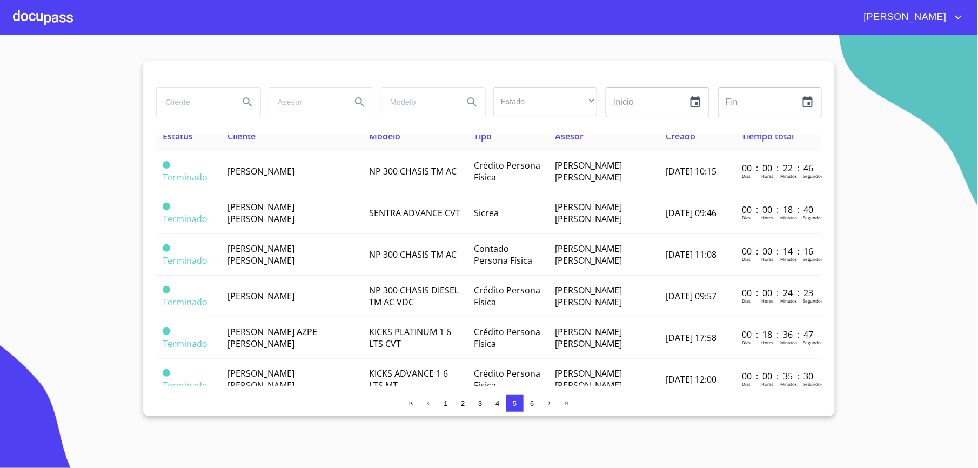
scroll to position [4, 0]
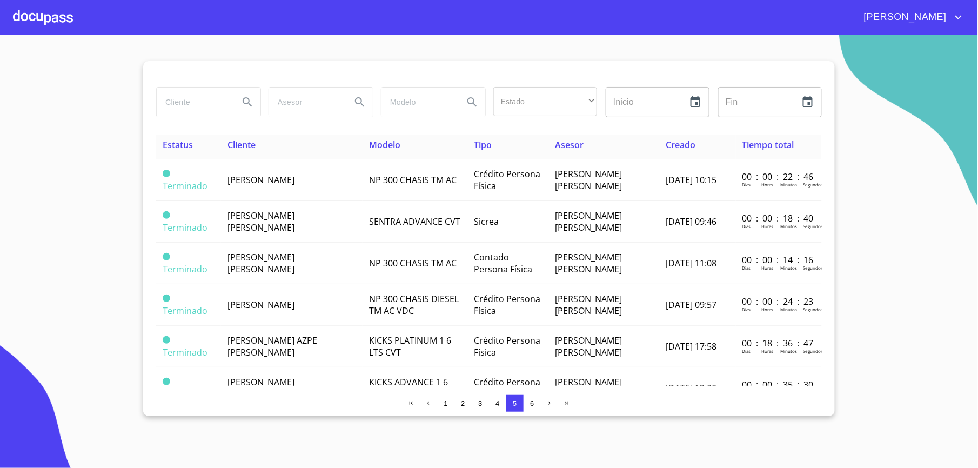
click at [526, 405] on button "6" at bounding box center [532, 403] width 17 height 17
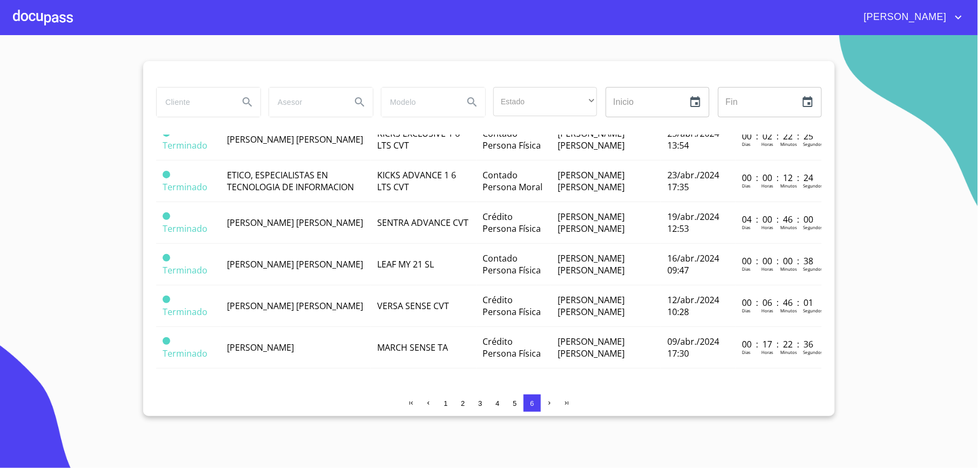
scroll to position [656, 0]
click at [546, 403] on span "button" at bounding box center [549, 403] width 9 height 9
click at [563, 405] on span "button" at bounding box center [567, 403] width 9 height 9
click at [442, 409] on button "1" at bounding box center [445, 403] width 17 height 17
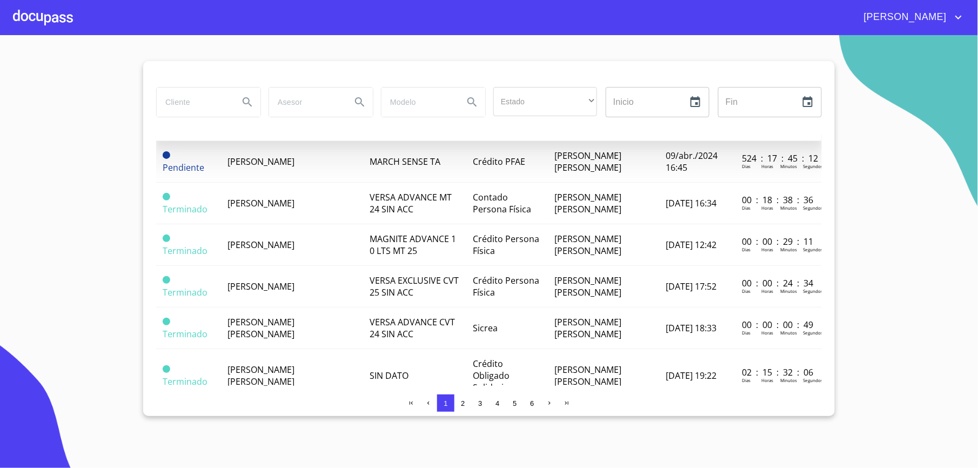
scroll to position [869, 0]
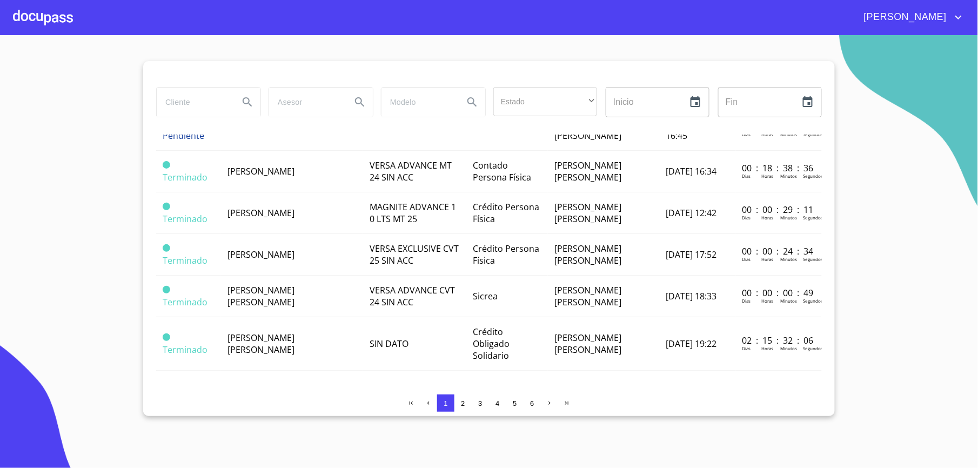
click at [463, 407] on span "2" at bounding box center [463, 403] width 4 height 8
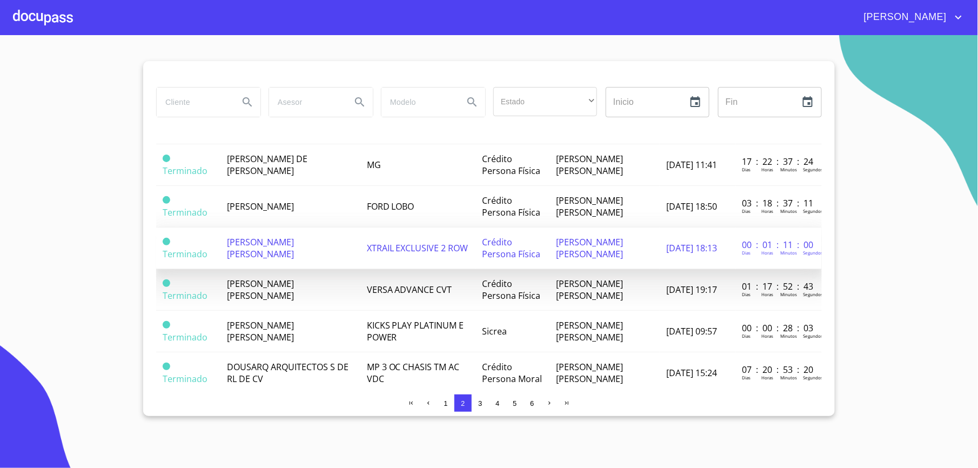
scroll to position [797, 0]
